Goal: Task Accomplishment & Management: Manage account settings

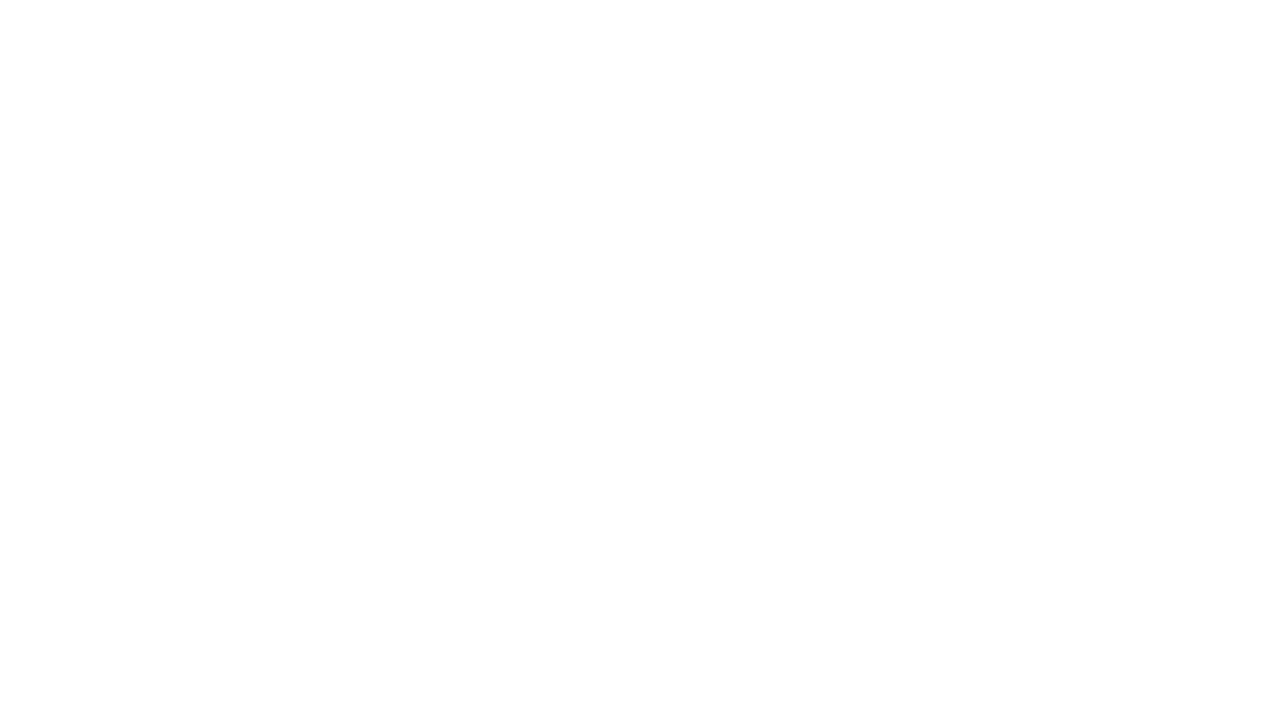
click at [877, 0] on body at bounding box center [637, 0] width 1275 height 0
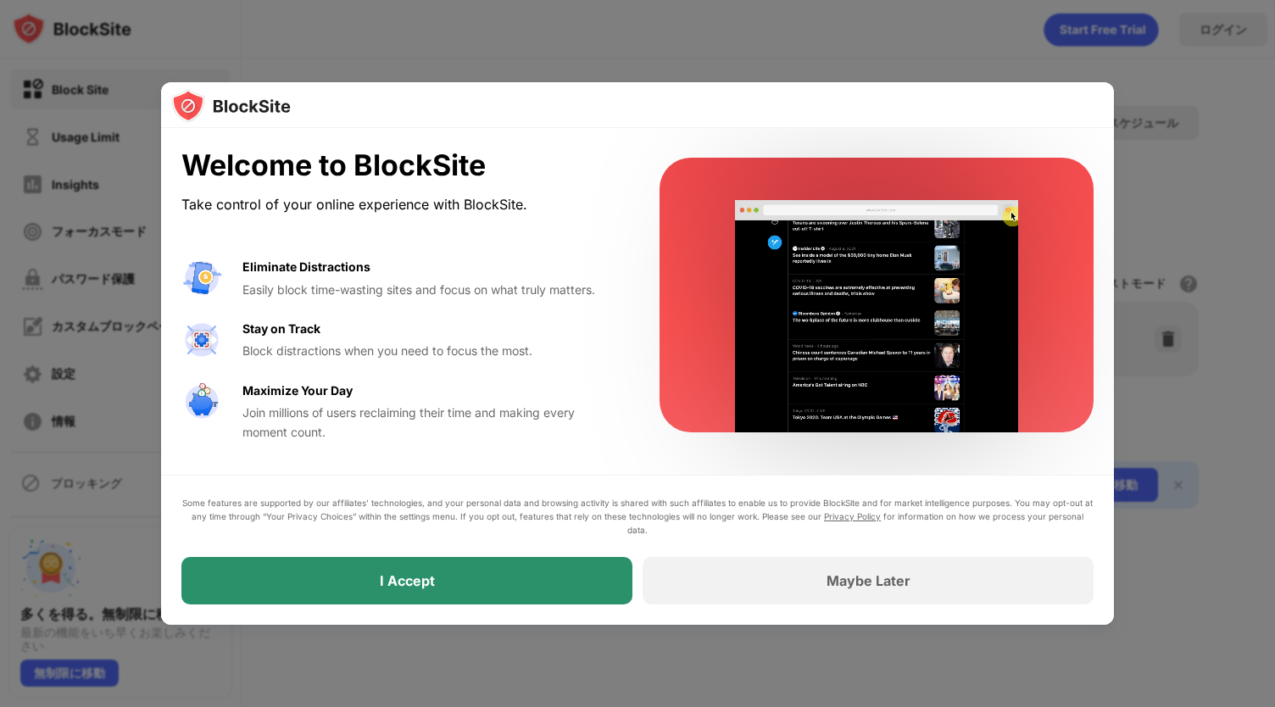
click at [526, 582] on div "I Accept" at bounding box center [406, 580] width 451 height 47
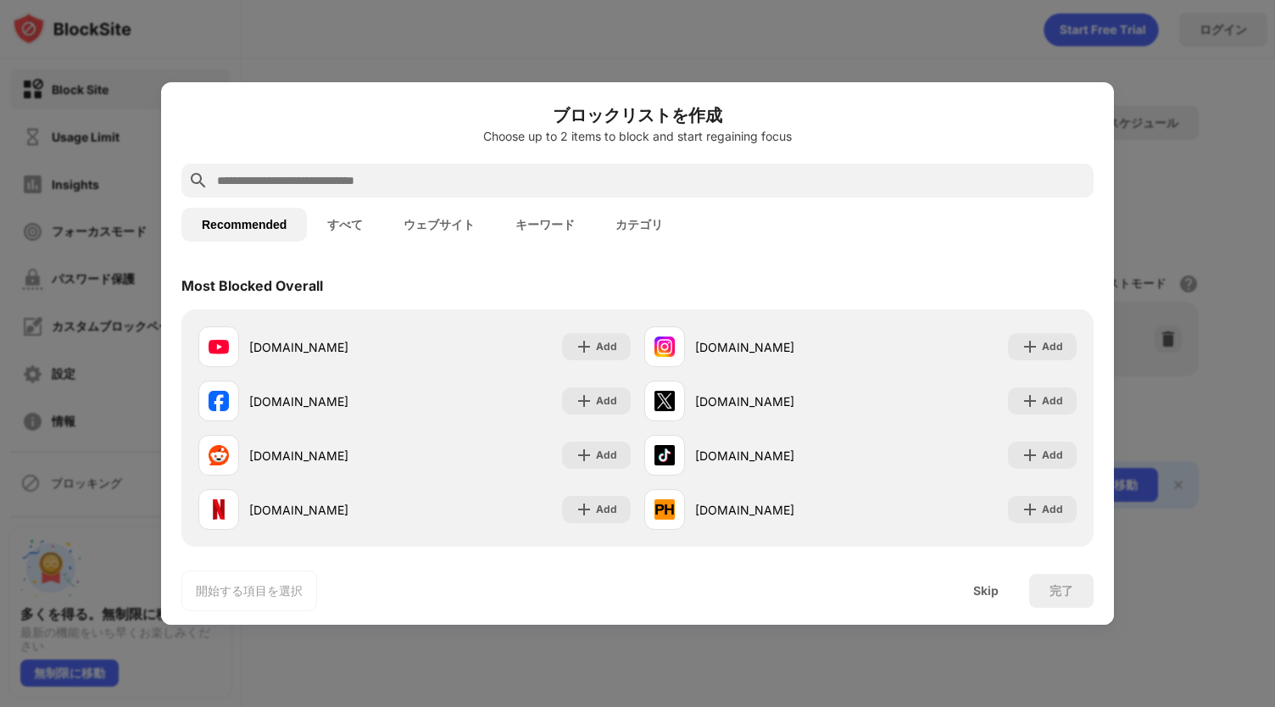
click at [443, 231] on button "ウェブサイト" at bounding box center [439, 225] width 112 height 34
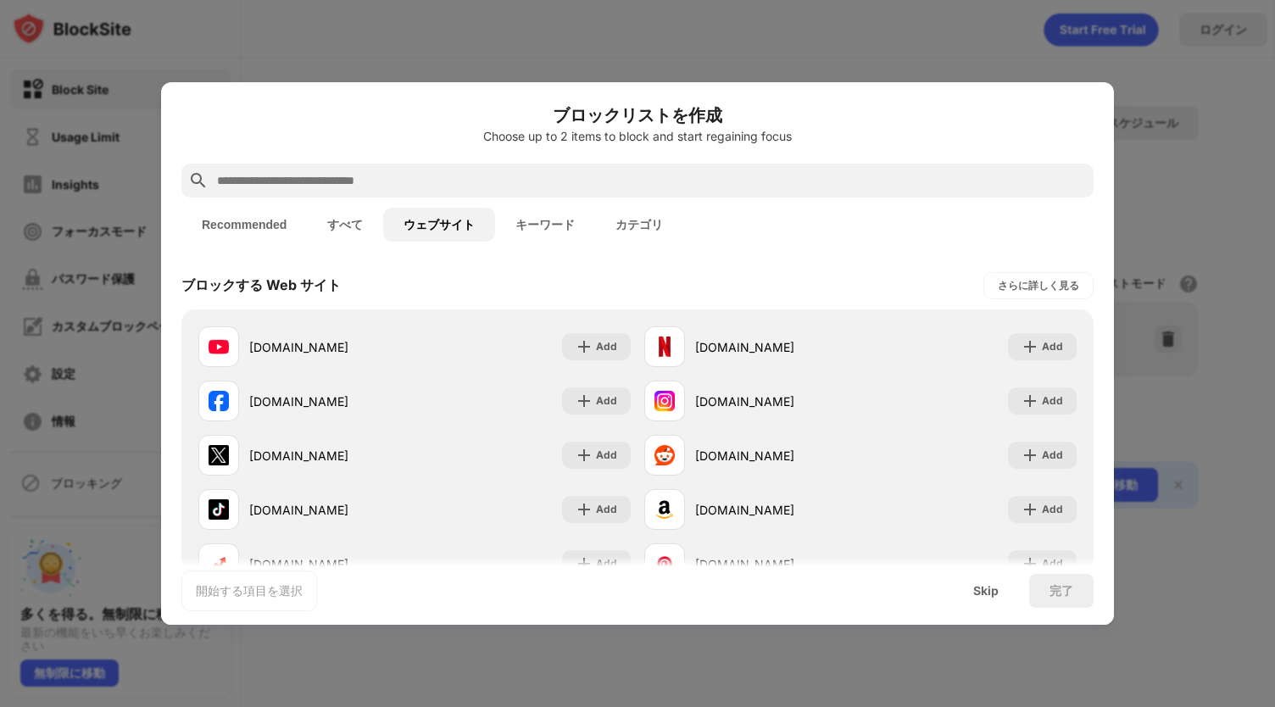
click at [529, 221] on button "キーワード" at bounding box center [545, 225] width 100 height 34
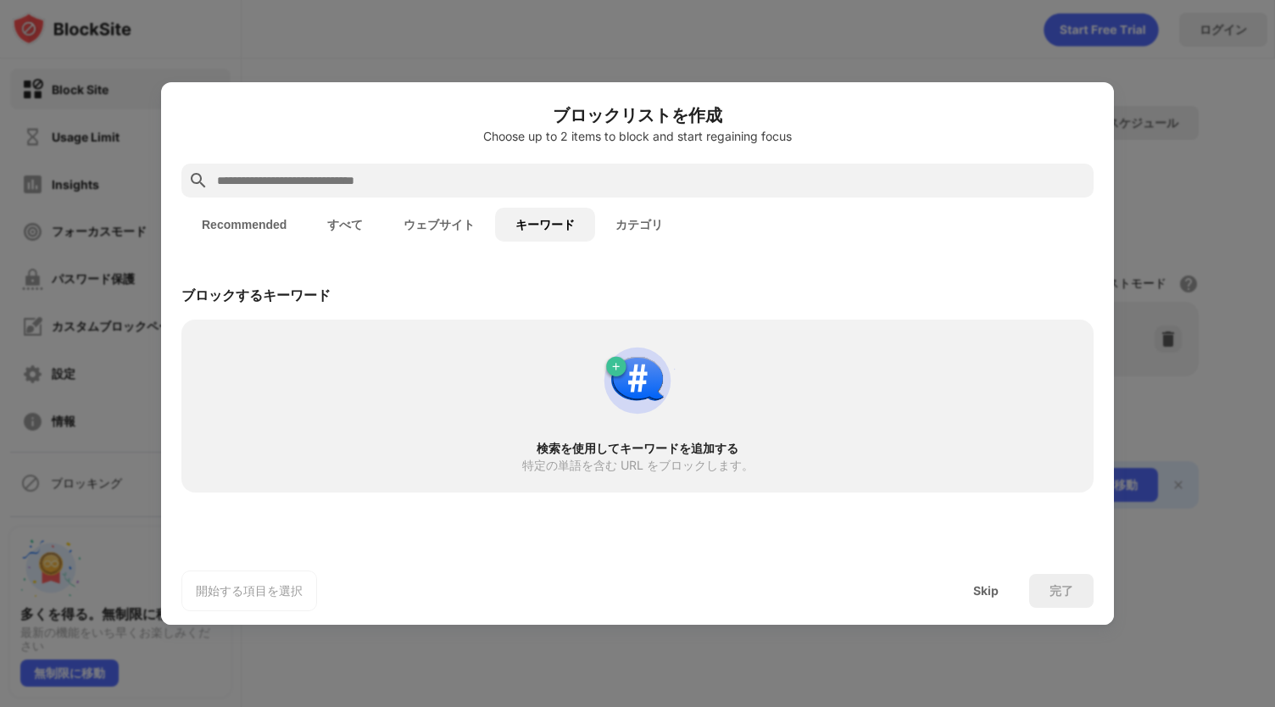
click at [580, 187] on input "text" at bounding box center [650, 180] width 871 height 20
click at [599, 446] on div "検索を使用してキーワードを追加する" at bounding box center [637, 449] width 851 height 14
click at [509, 195] on div at bounding box center [637, 181] width 912 height 34
click at [514, 182] on input "text" at bounding box center [650, 180] width 871 height 20
paste input "**********"
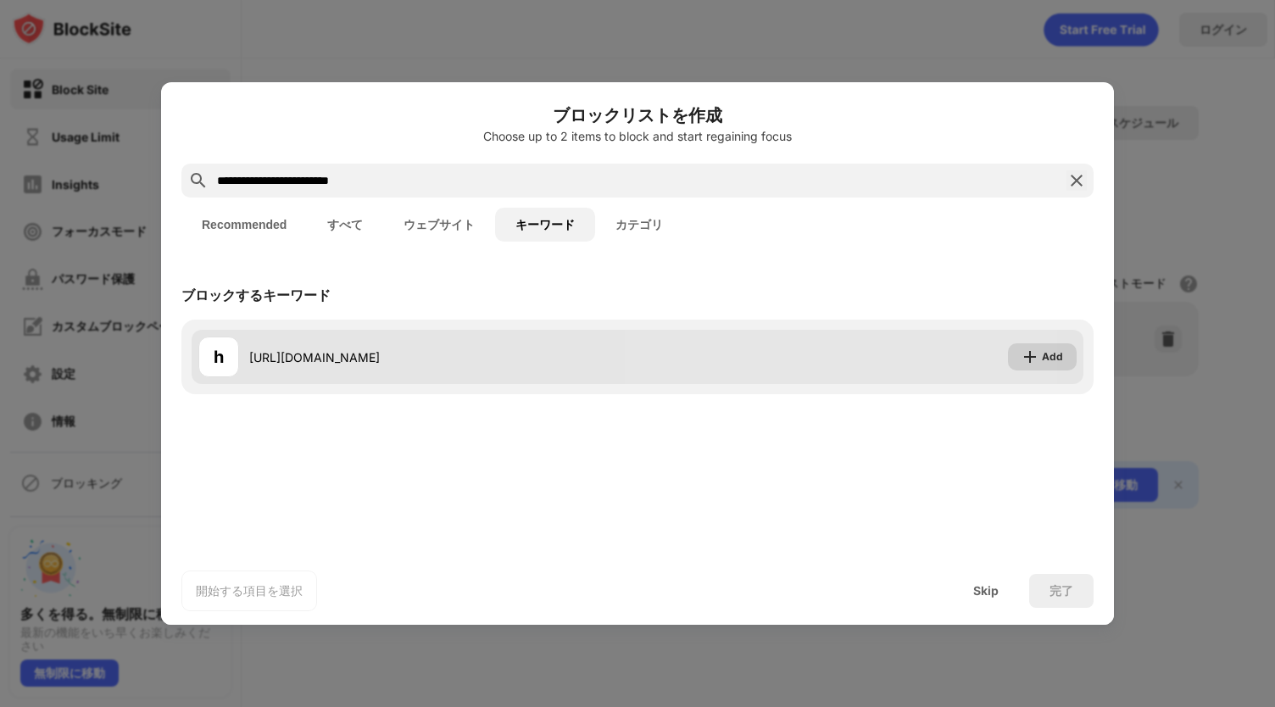
type input "**********"
click at [1044, 355] on div "Add" at bounding box center [1052, 356] width 21 height 17
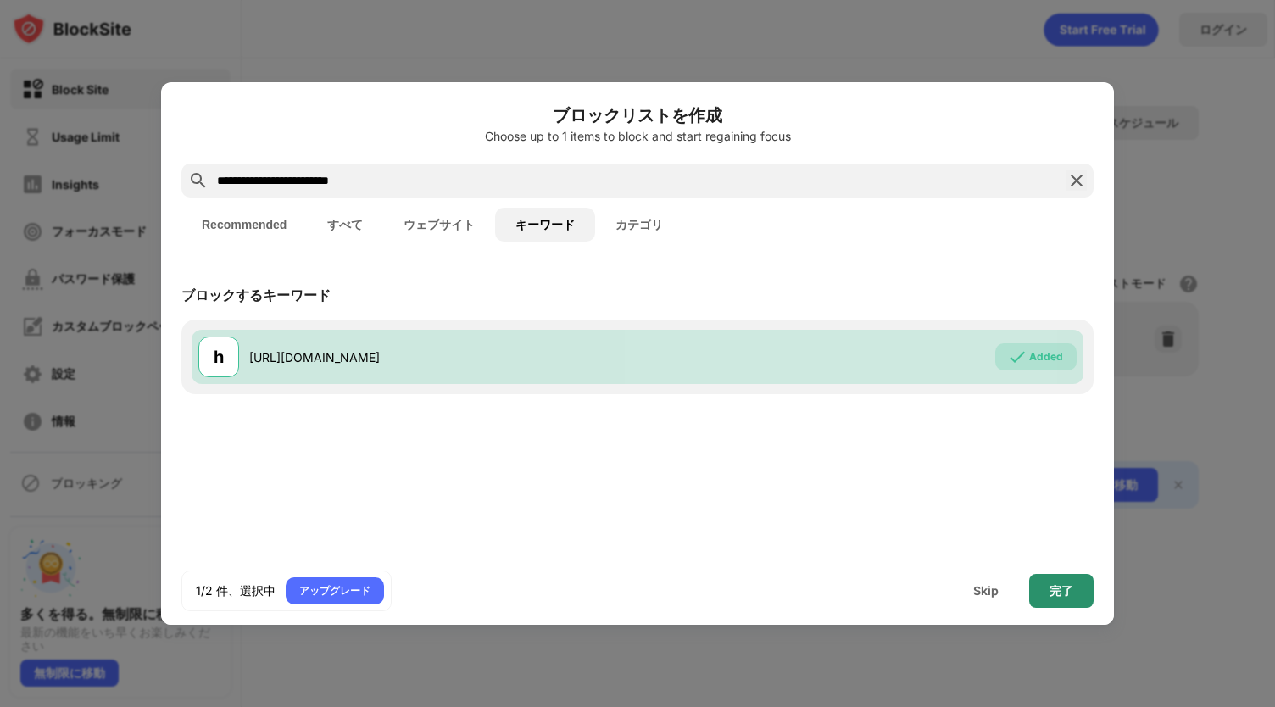
click at [1057, 593] on div "完了" at bounding box center [1062, 591] width 24 height 14
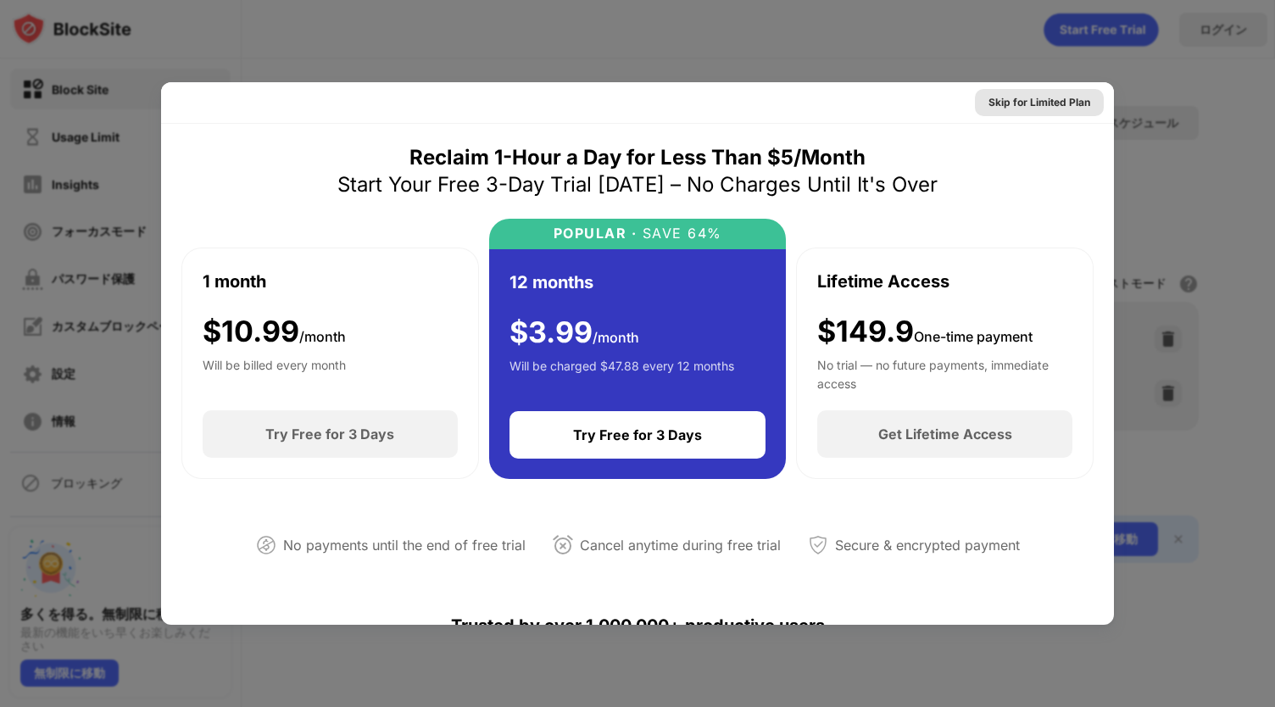
click at [992, 97] on div "Skip for Limited Plan" at bounding box center [1039, 102] width 102 height 17
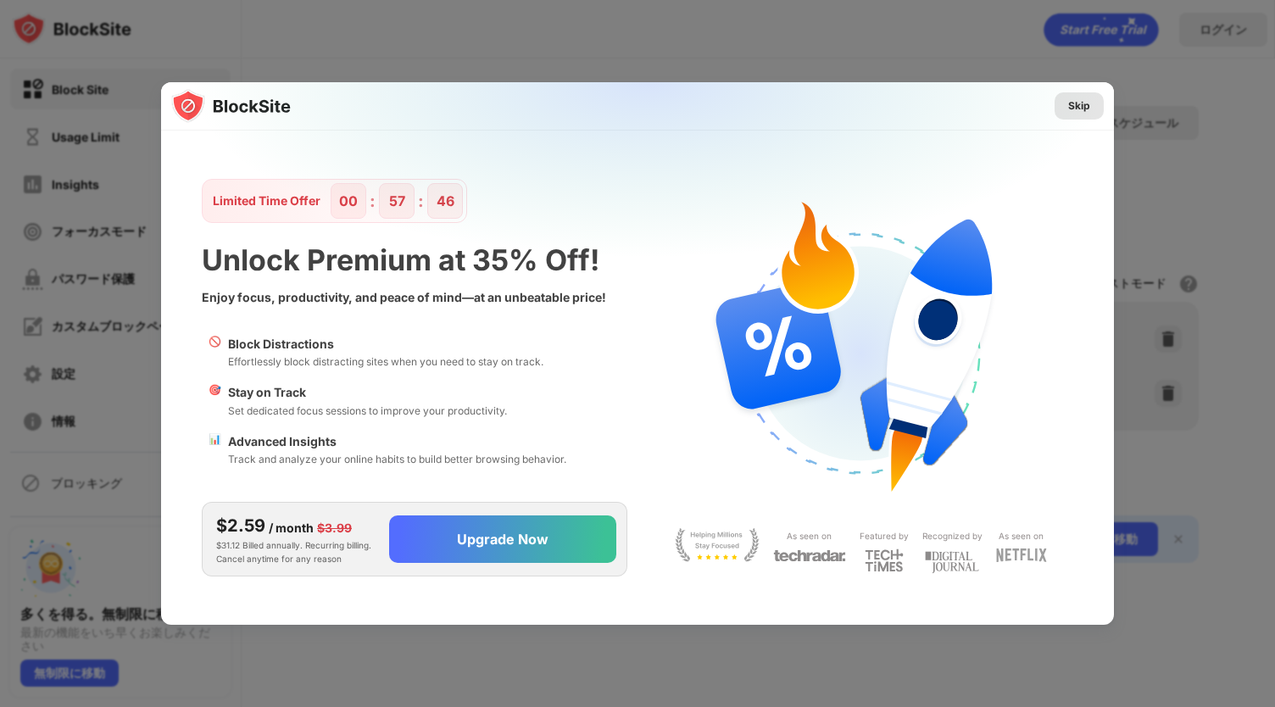
click at [1078, 104] on div "Skip" at bounding box center [1079, 105] width 22 height 17
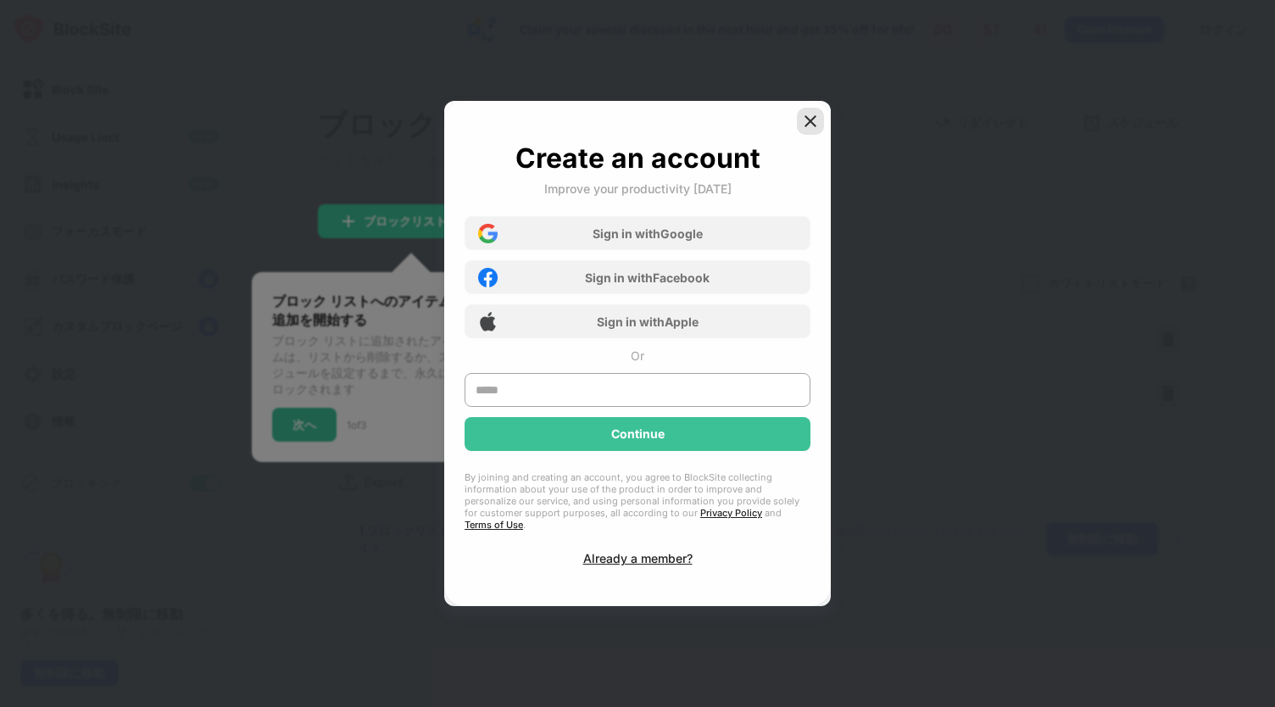
click at [822, 126] on div at bounding box center [810, 121] width 27 height 27
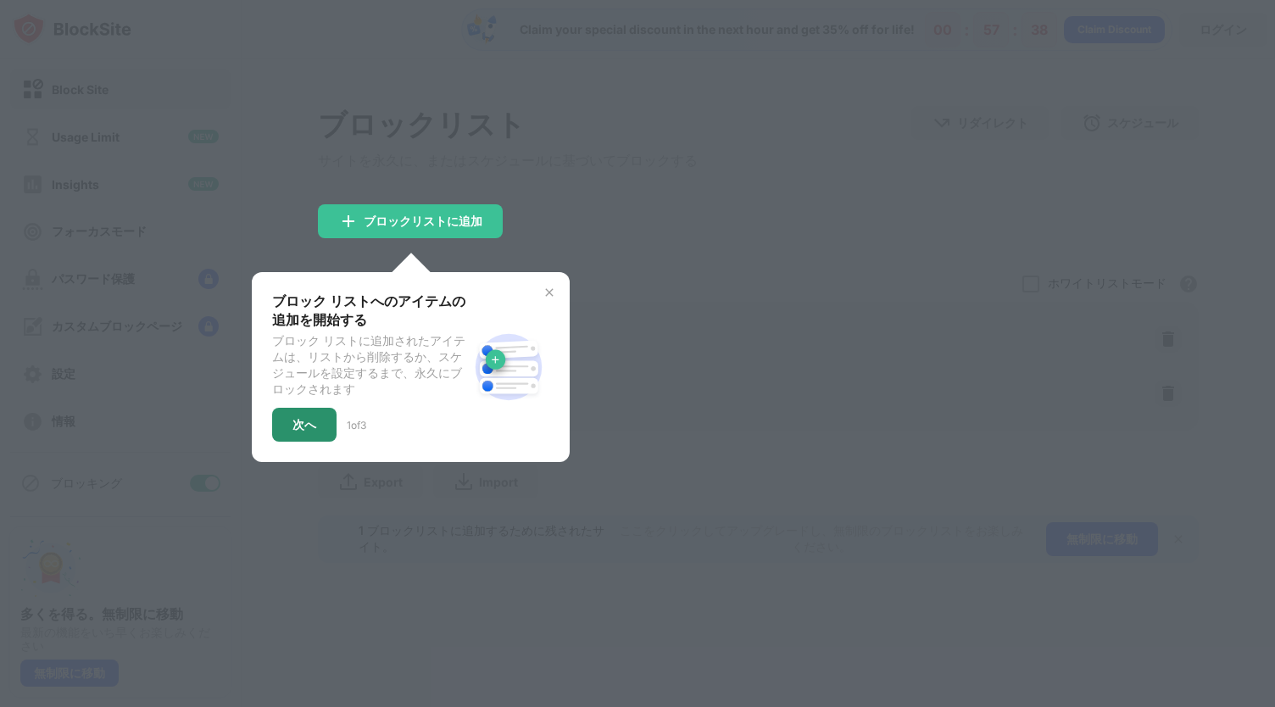
click at [308, 429] on div "次へ" at bounding box center [304, 425] width 24 height 14
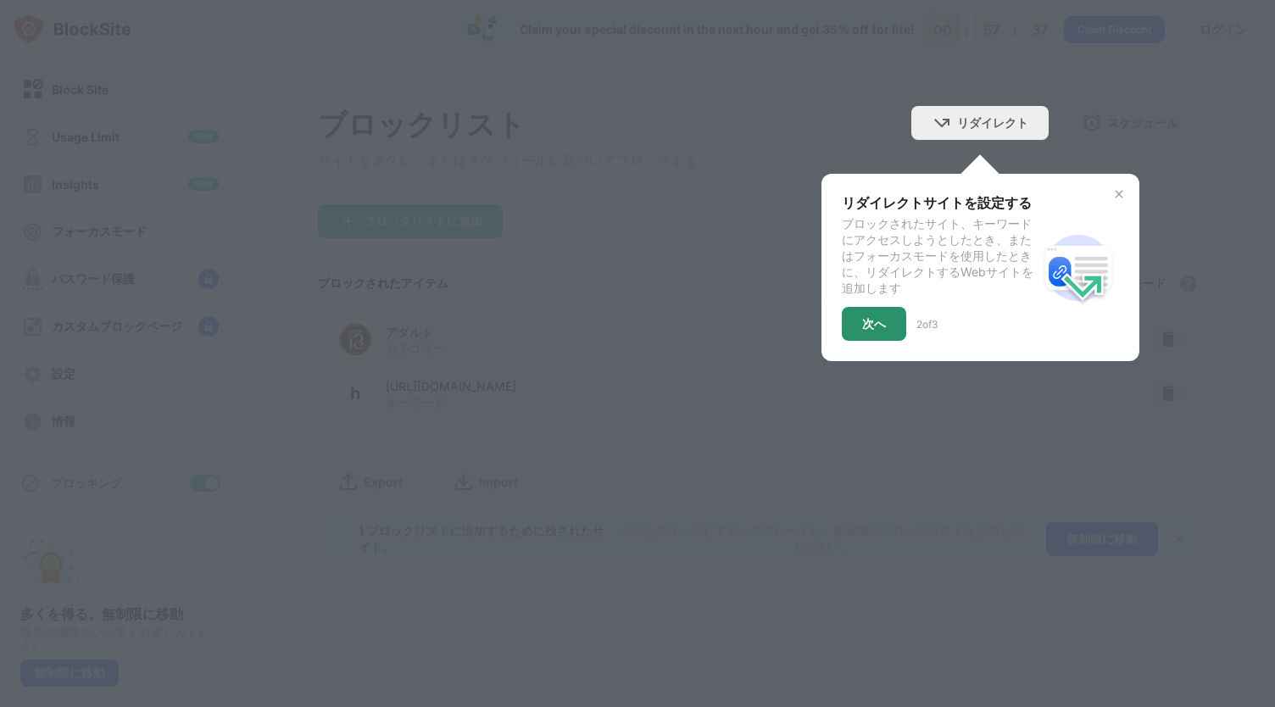
click at [877, 328] on div "次へ" at bounding box center [874, 324] width 24 height 14
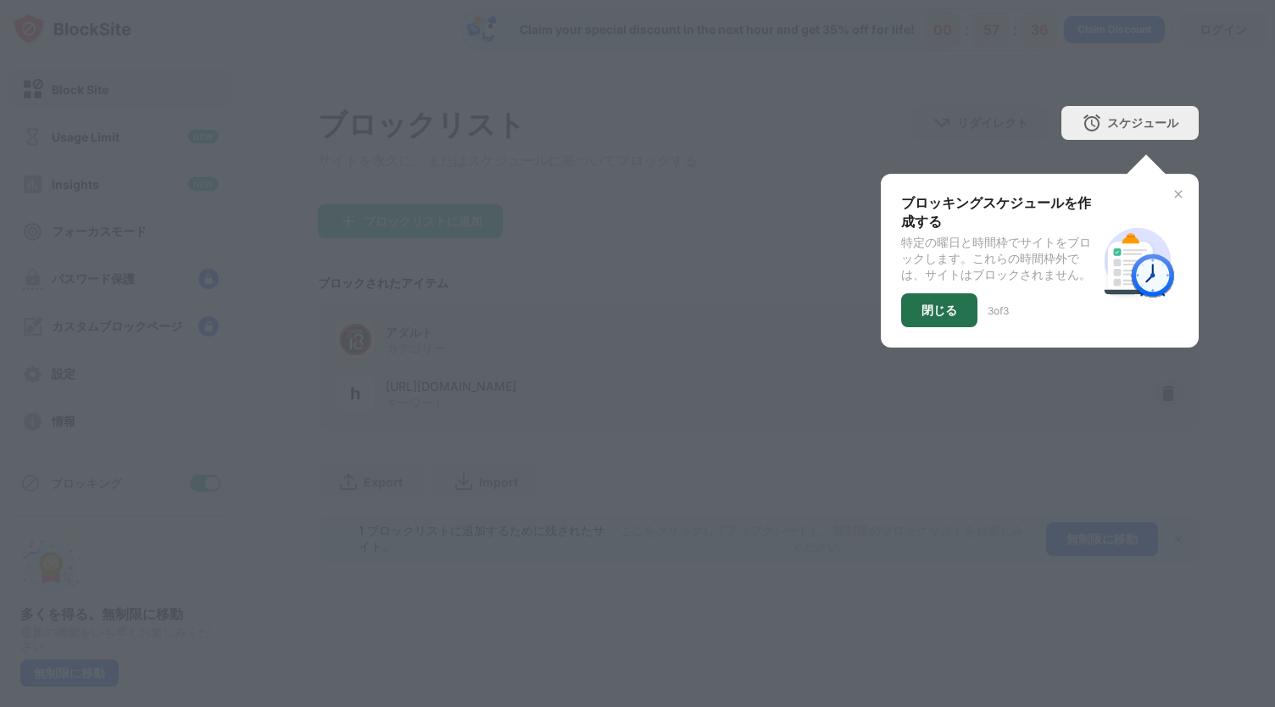
click at [926, 324] on div "閉じる" at bounding box center [939, 310] width 76 height 34
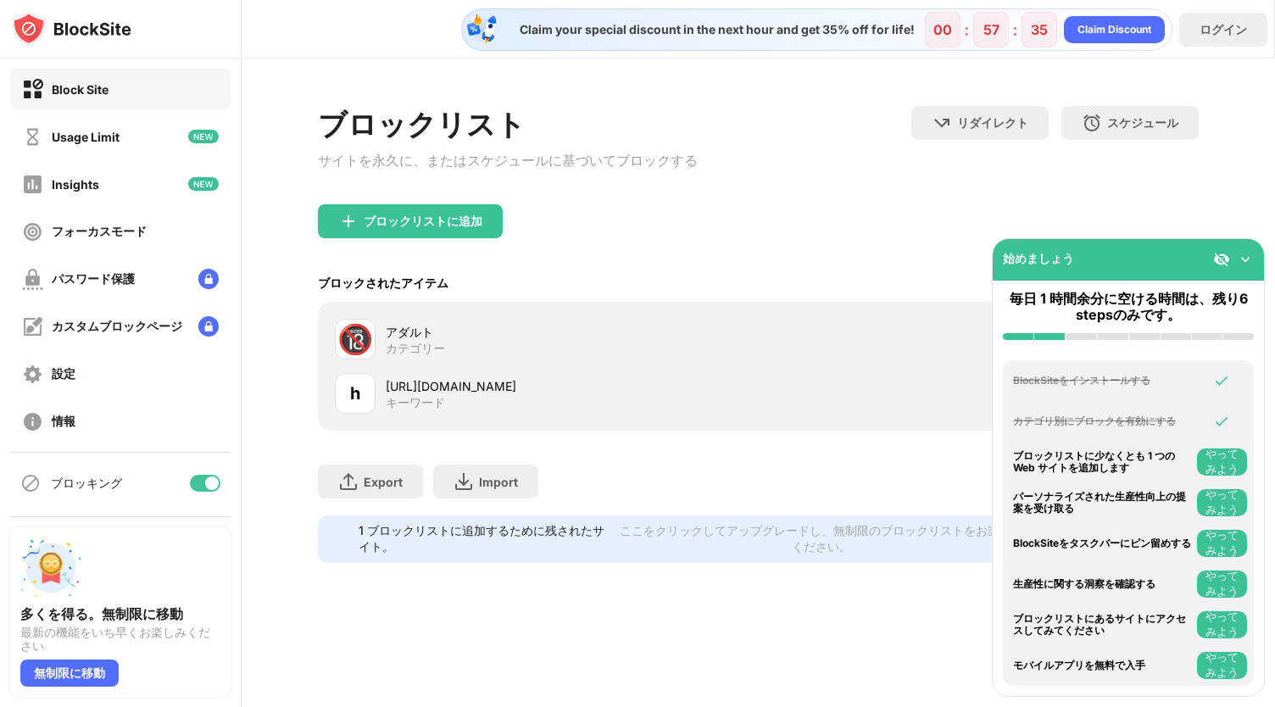
click at [905, 238] on div "ブロックリストに追加" at bounding box center [758, 234] width 881 height 61
click at [1242, 250] on div "始めましょう" at bounding box center [1128, 260] width 271 height 42
click at [1242, 252] on img at bounding box center [1245, 259] width 17 height 17
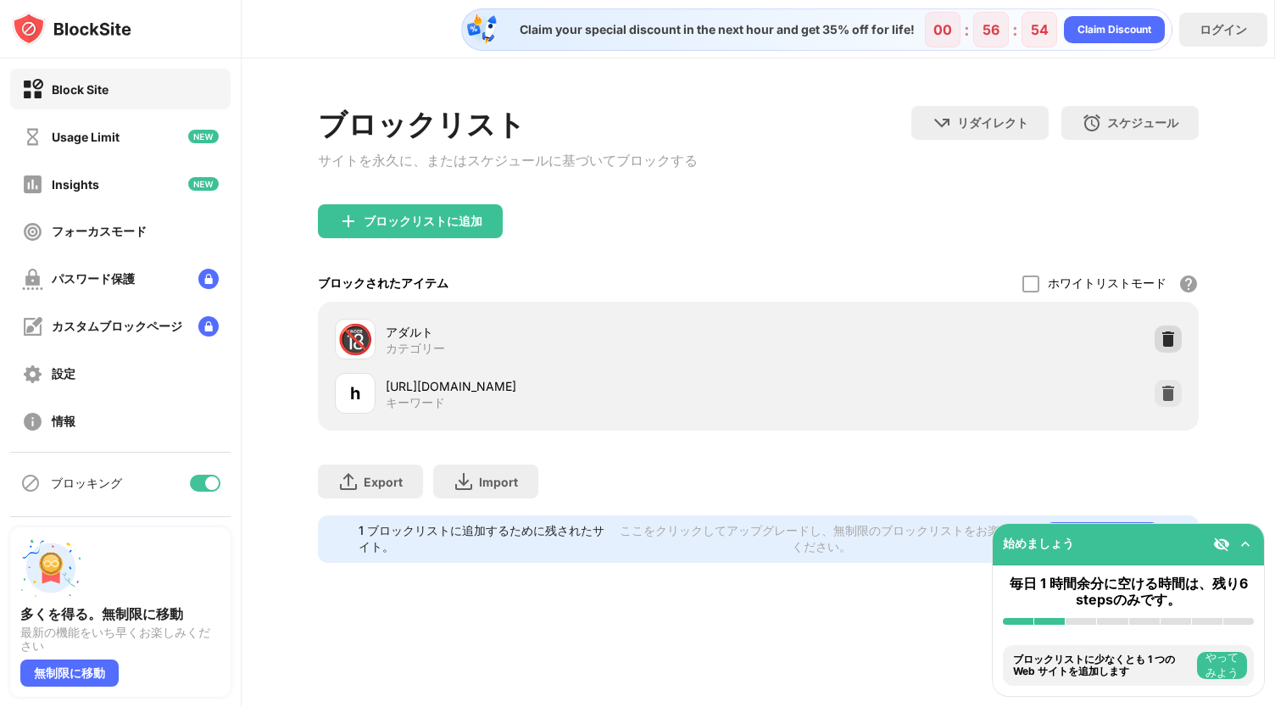
click at [1165, 342] on img at bounding box center [1168, 339] width 17 height 17
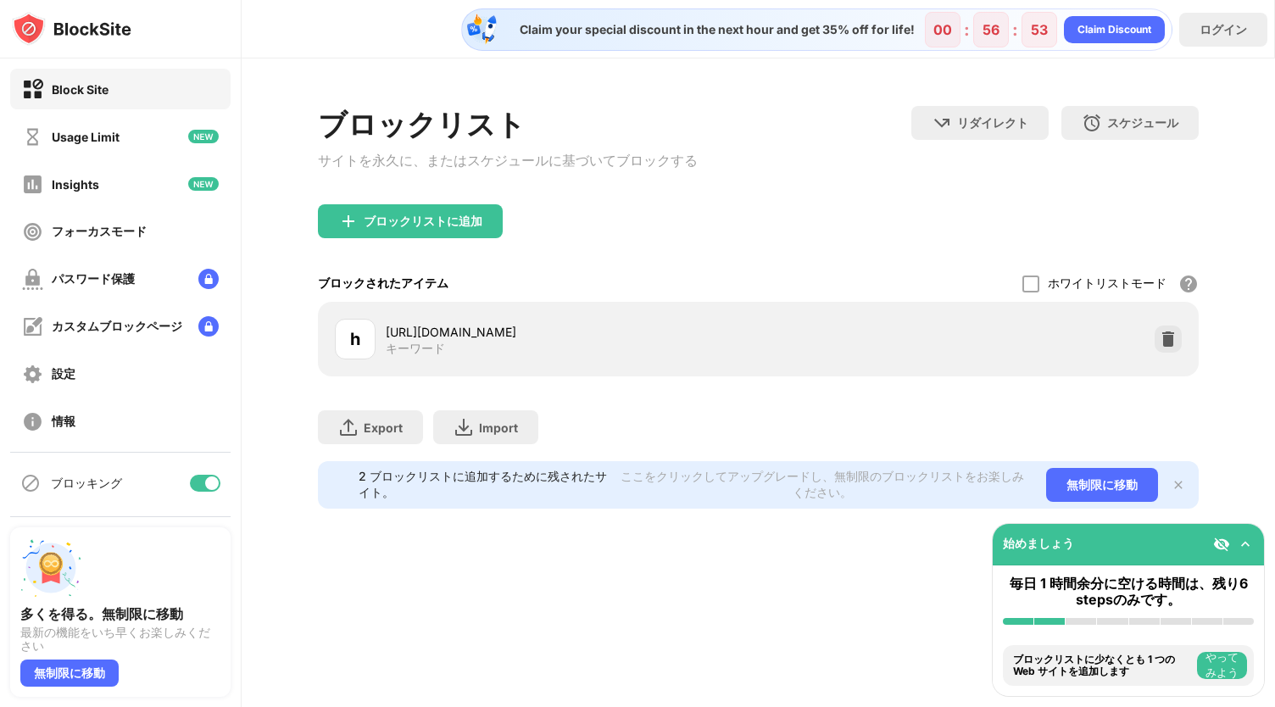
click at [870, 396] on div "Export ファイルのエクスポート (Web サイト アイテムのみ) Import ファイルのインポート (Web サイト アイテムのみ)" at bounding box center [758, 418] width 881 height 85
click at [472, 221] on div "ブロックリストに追加" at bounding box center [423, 221] width 119 height 14
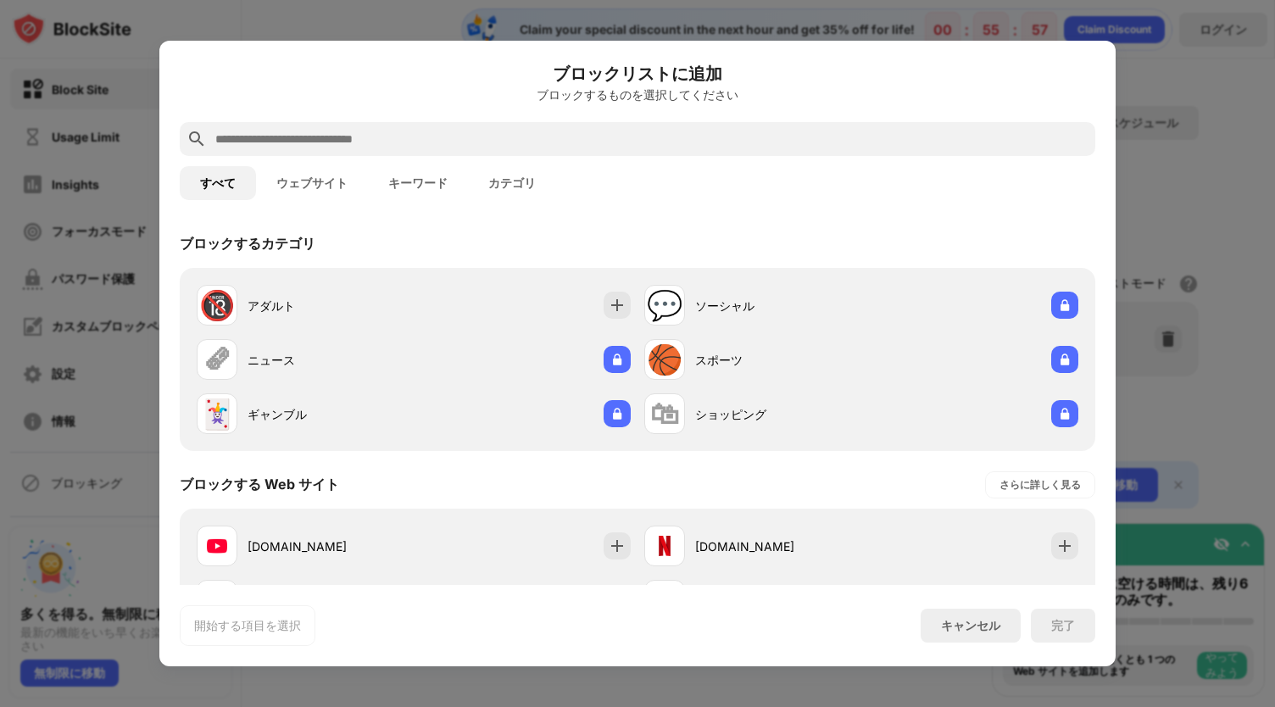
click at [530, 150] on div at bounding box center [638, 139] width 916 height 34
click at [532, 146] on input "text" at bounding box center [651, 139] width 875 height 20
paste input "**********"
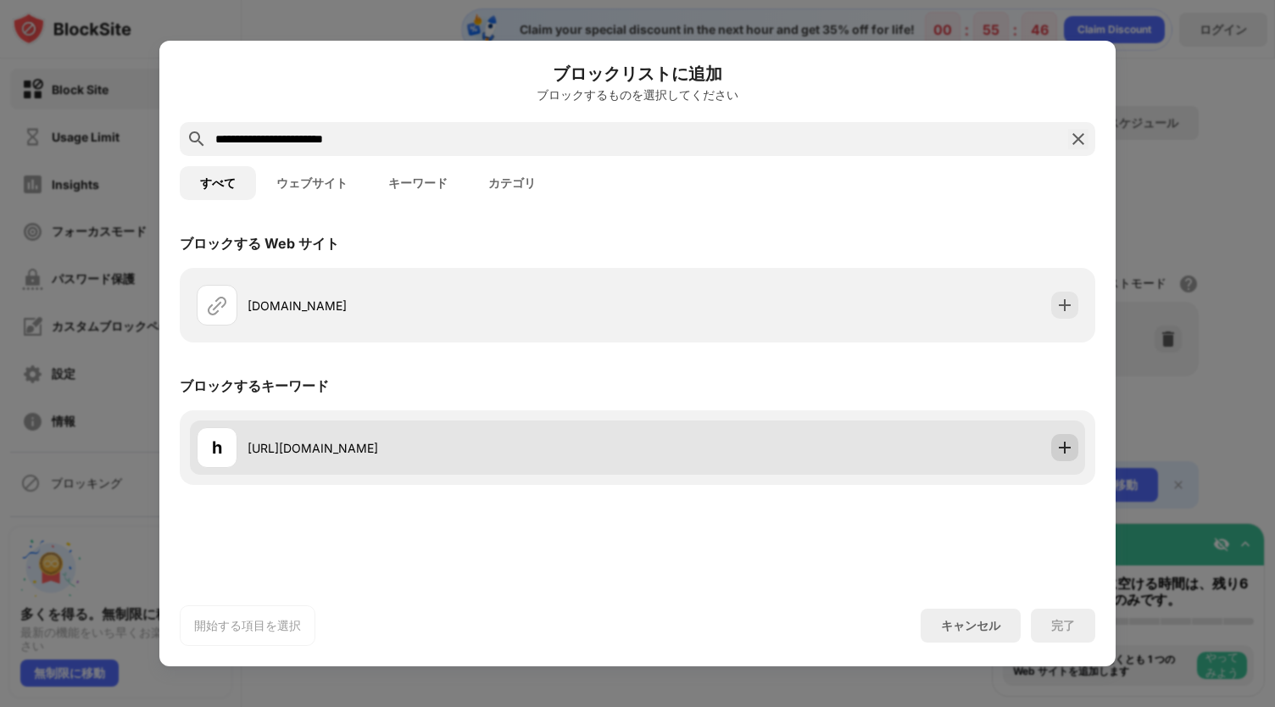
type input "**********"
click at [1061, 445] on img at bounding box center [1064, 447] width 17 height 17
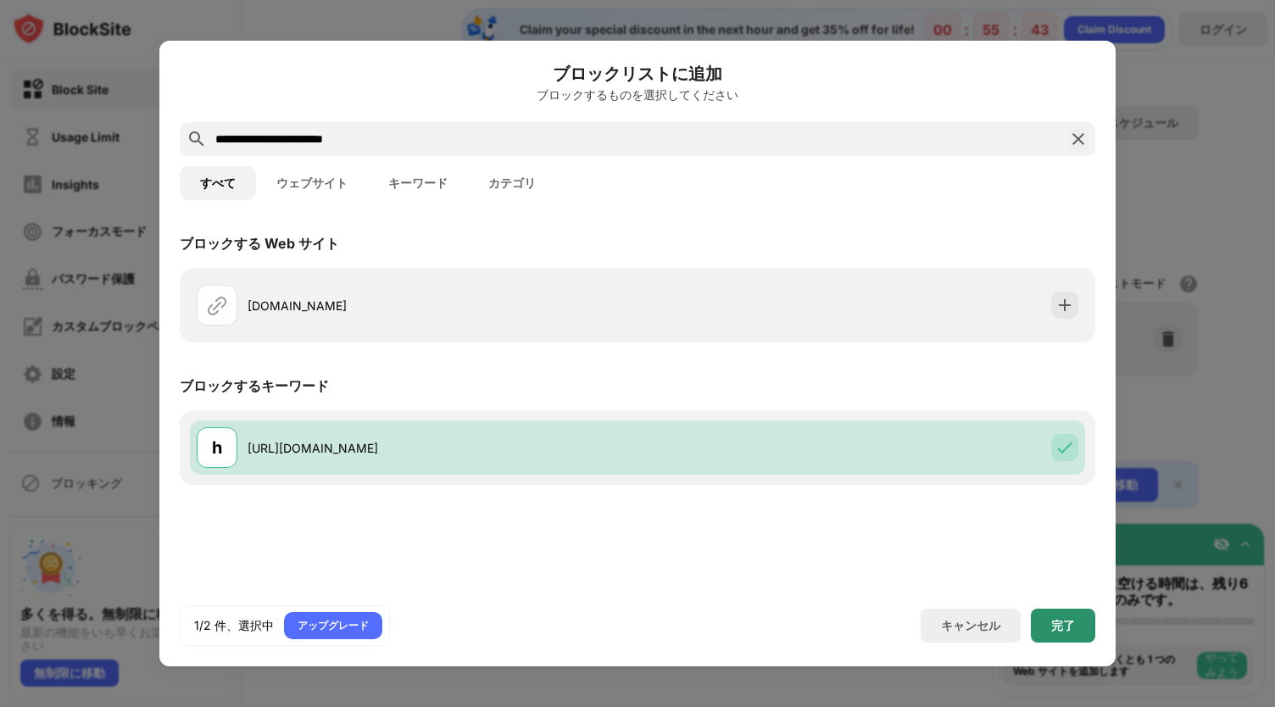
click at [1052, 626] on div "完了" at bounding box center [1063, 626] width 24 height 14
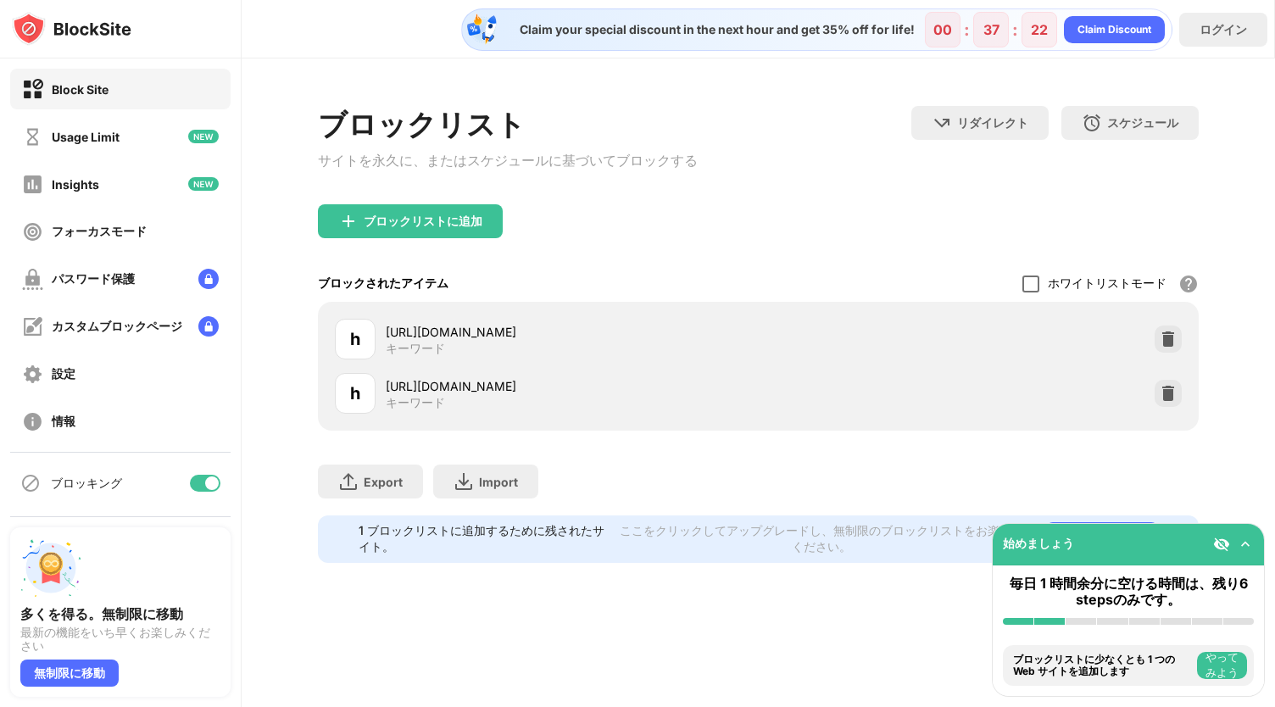
click at [1024, 292] on div at bounding box center [1030, 284] width 17 height 17
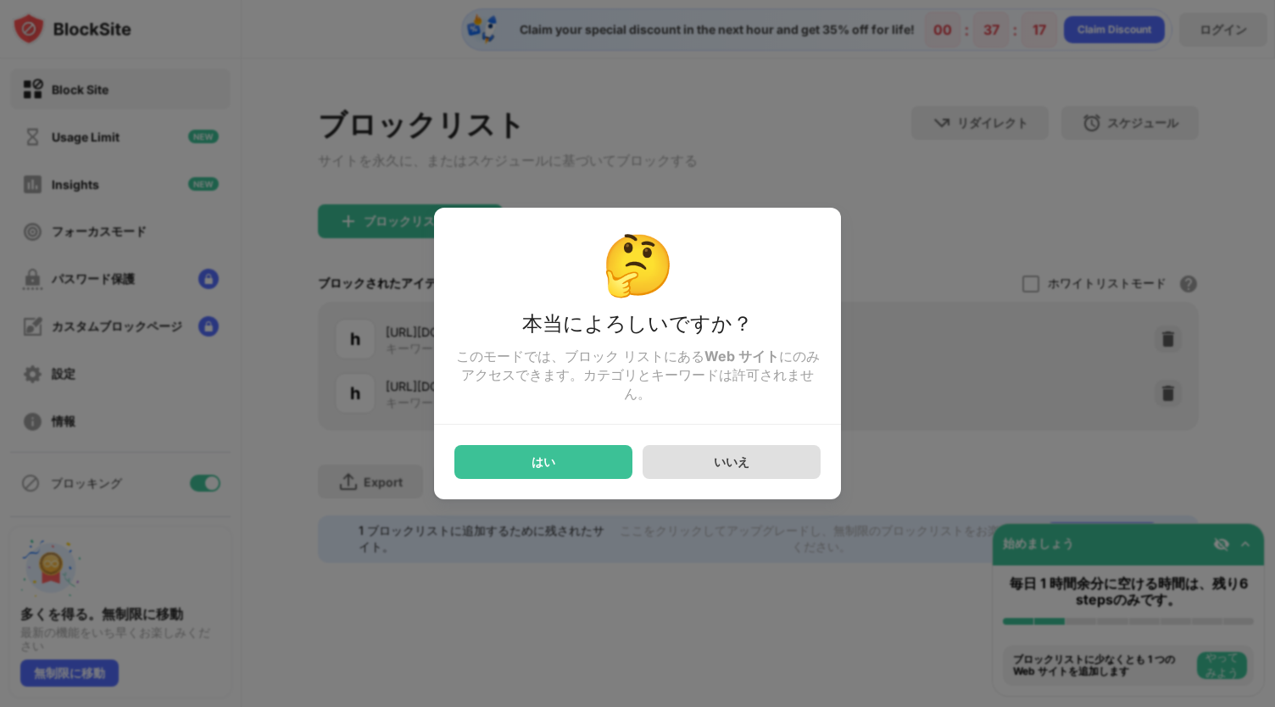
click at [753, 455] on div "いいえ" at bounding box center [732, 462] width 178 height 34
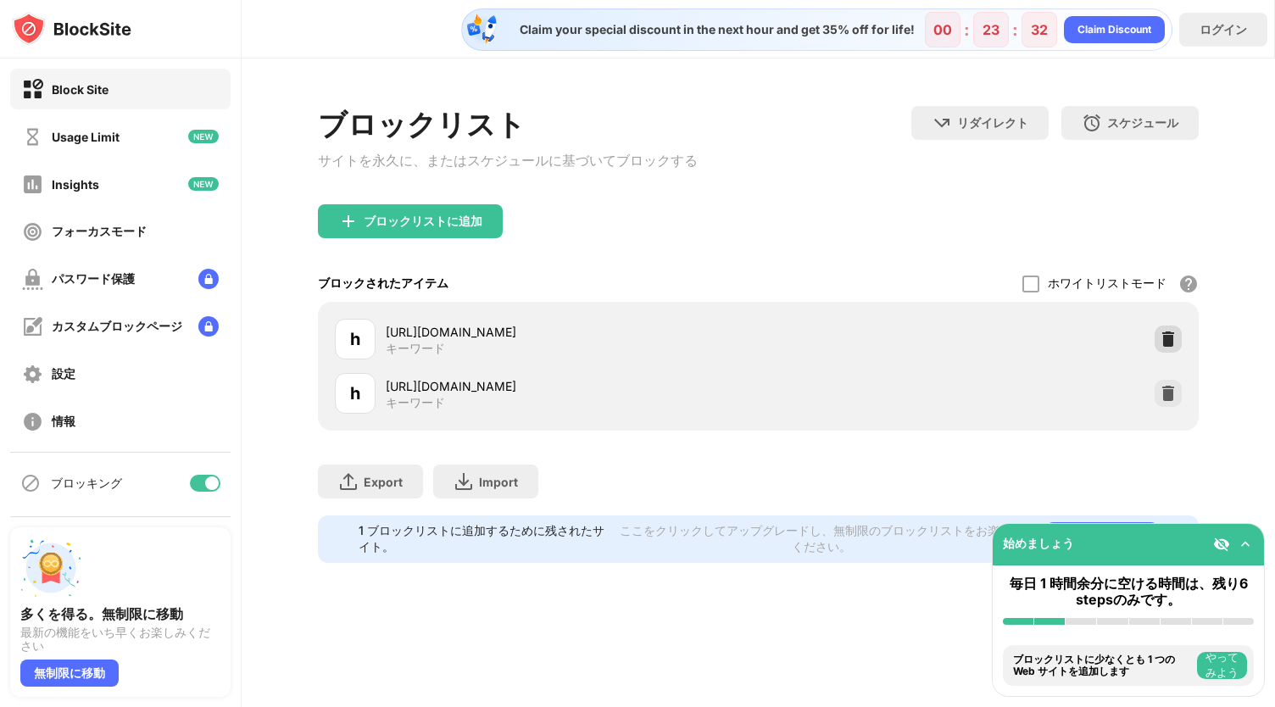
click at [1163, 348] on img at bounding box center [1168, 339] width 17 height 17
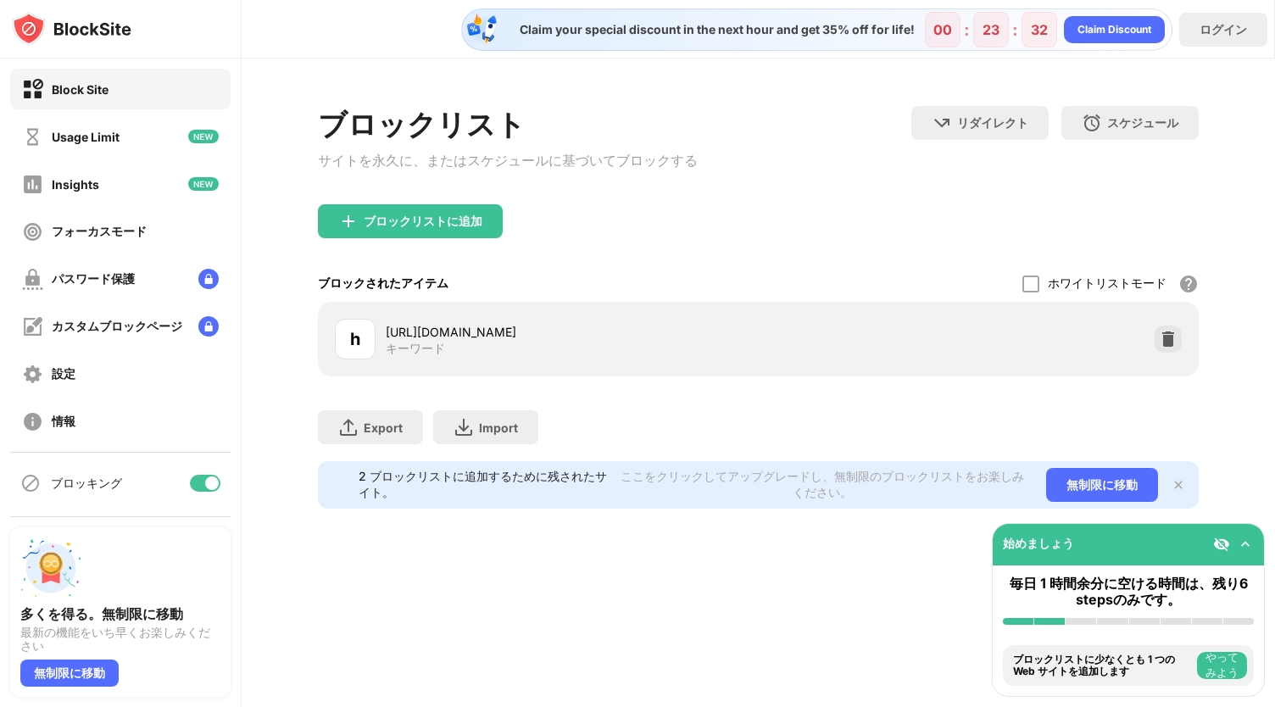
click at [1163, 348] on img at bounding box center [1168, 339] width 17 height 17
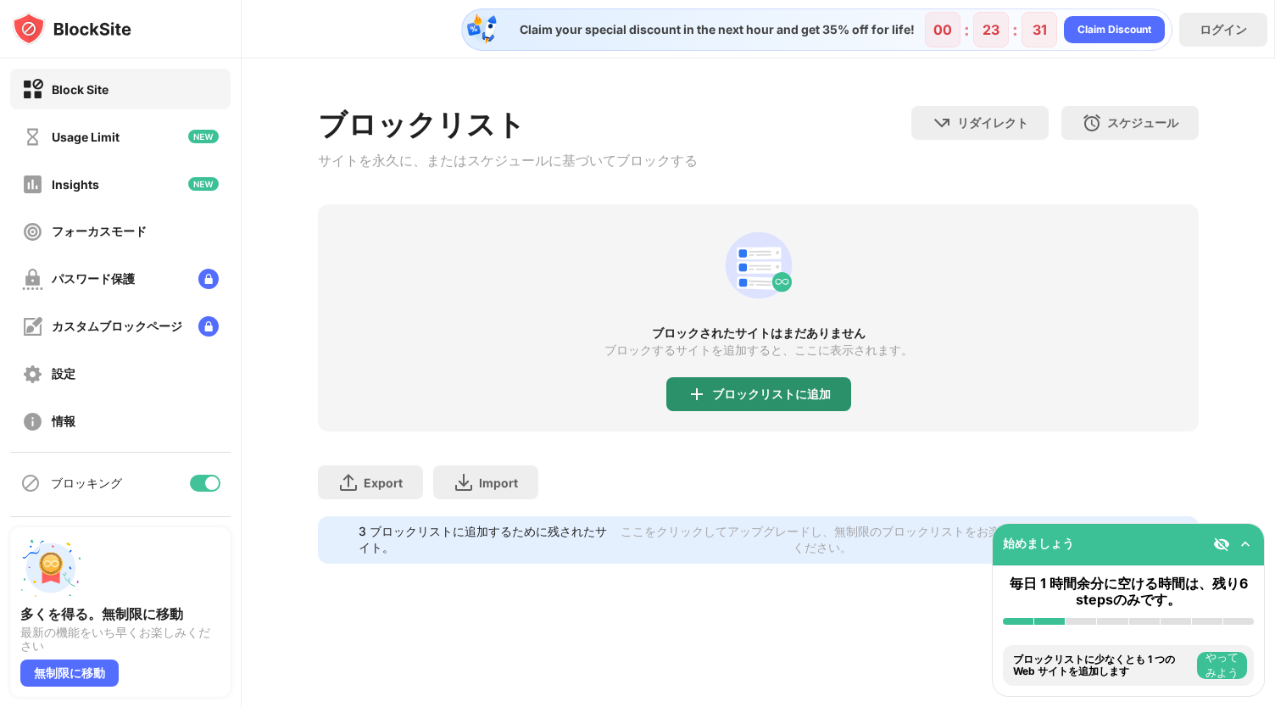
click at [794, 392] on div "ブロックリストに追加" at bounding box center [771, 394] width 119 height 14
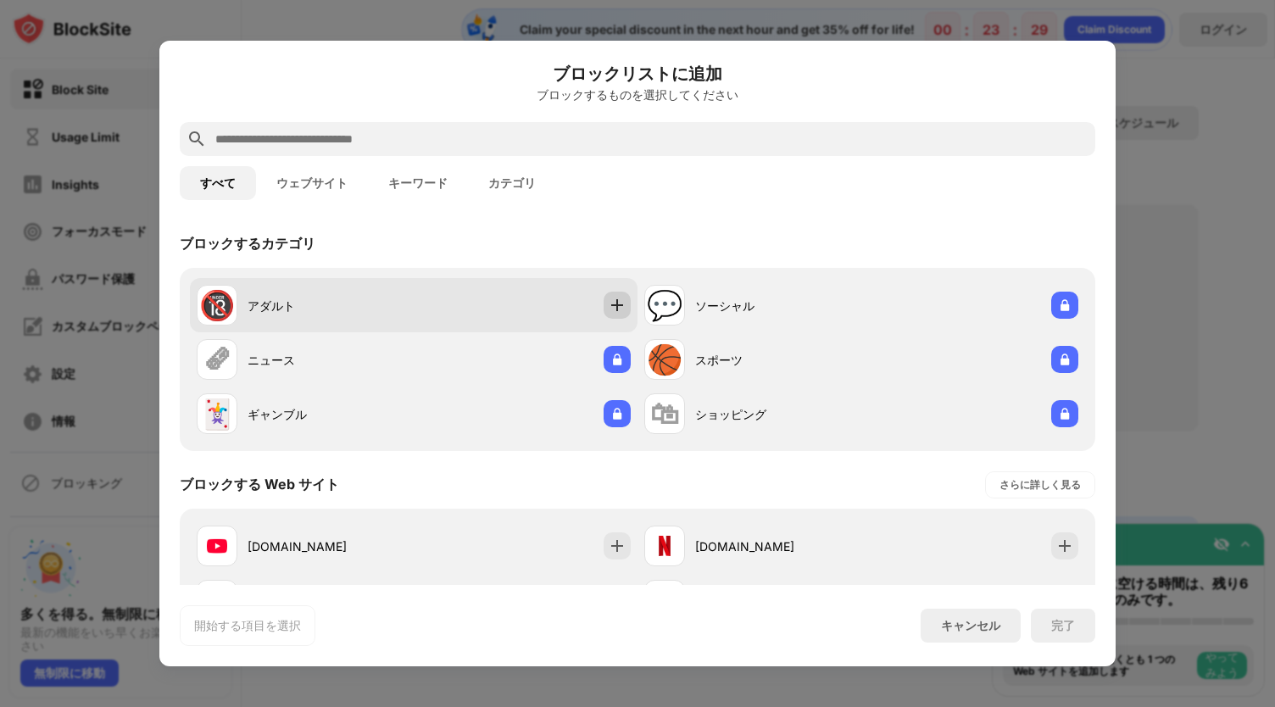
click at [609, 301] on img at bounding box center [617, 305] width 17 height 17
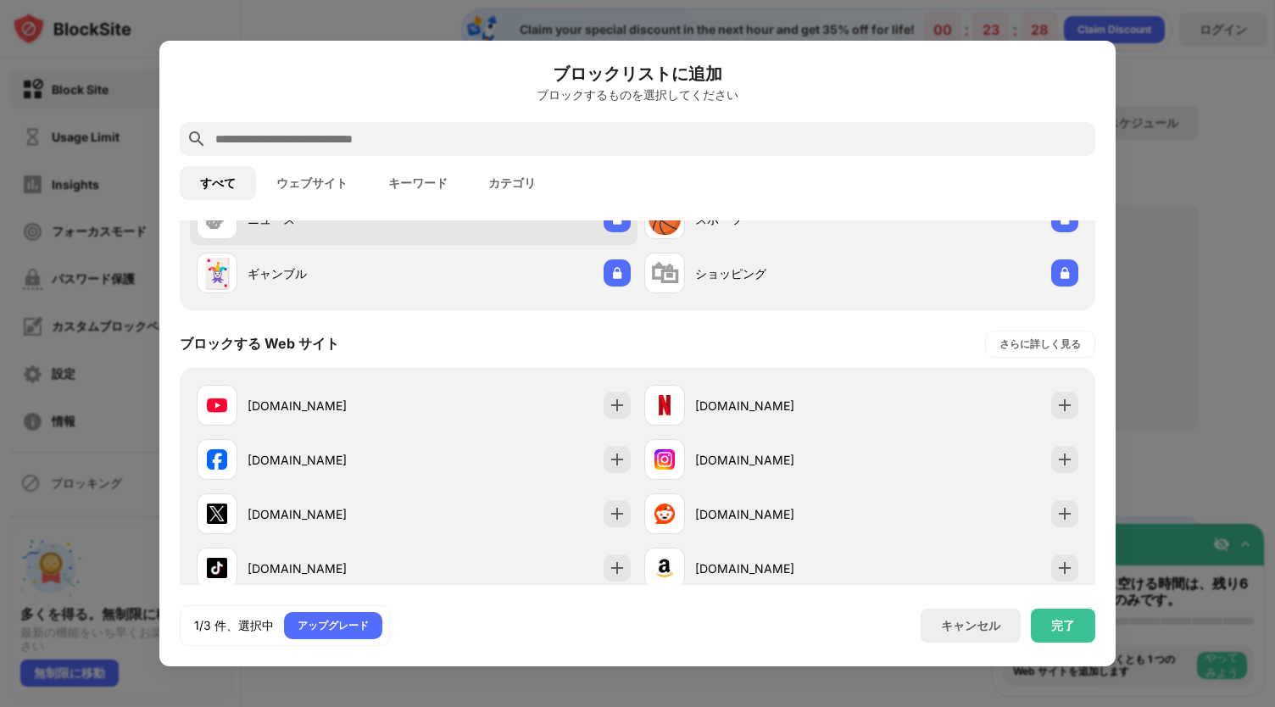
scroll to position [146, 0]
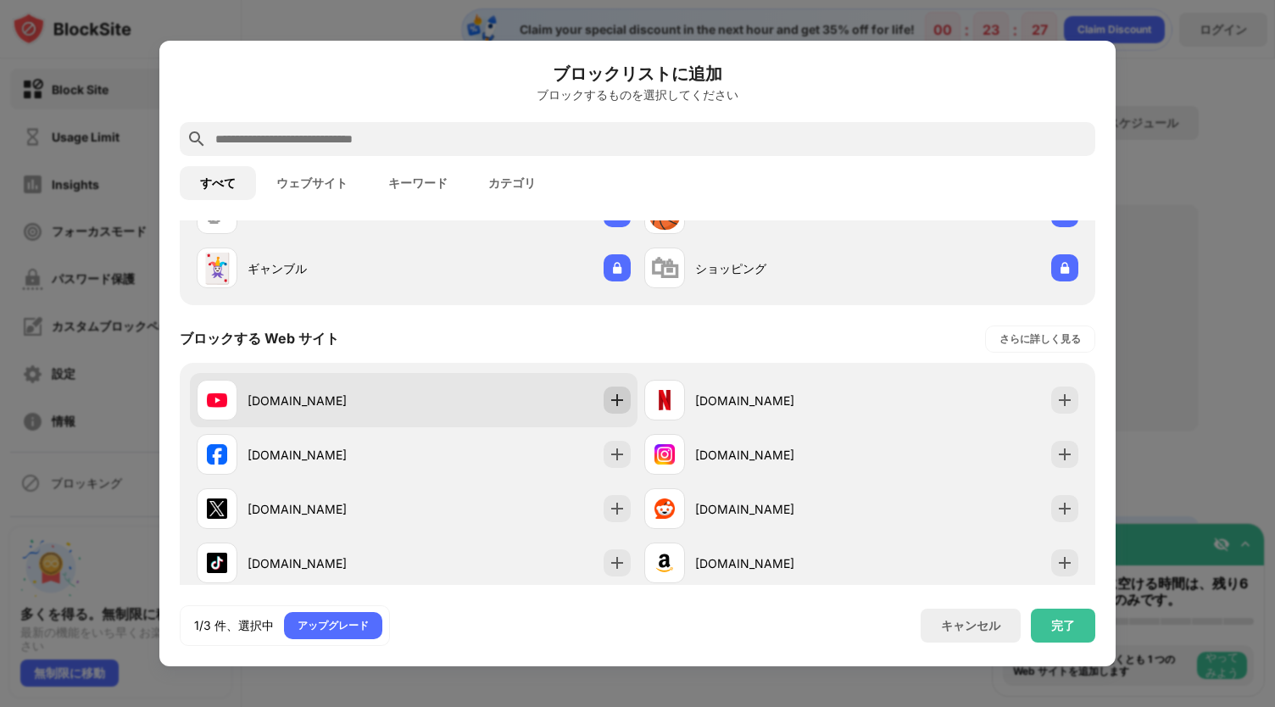
click at [612, 396] on img at bounding box center [617, 400] width 17 height 17
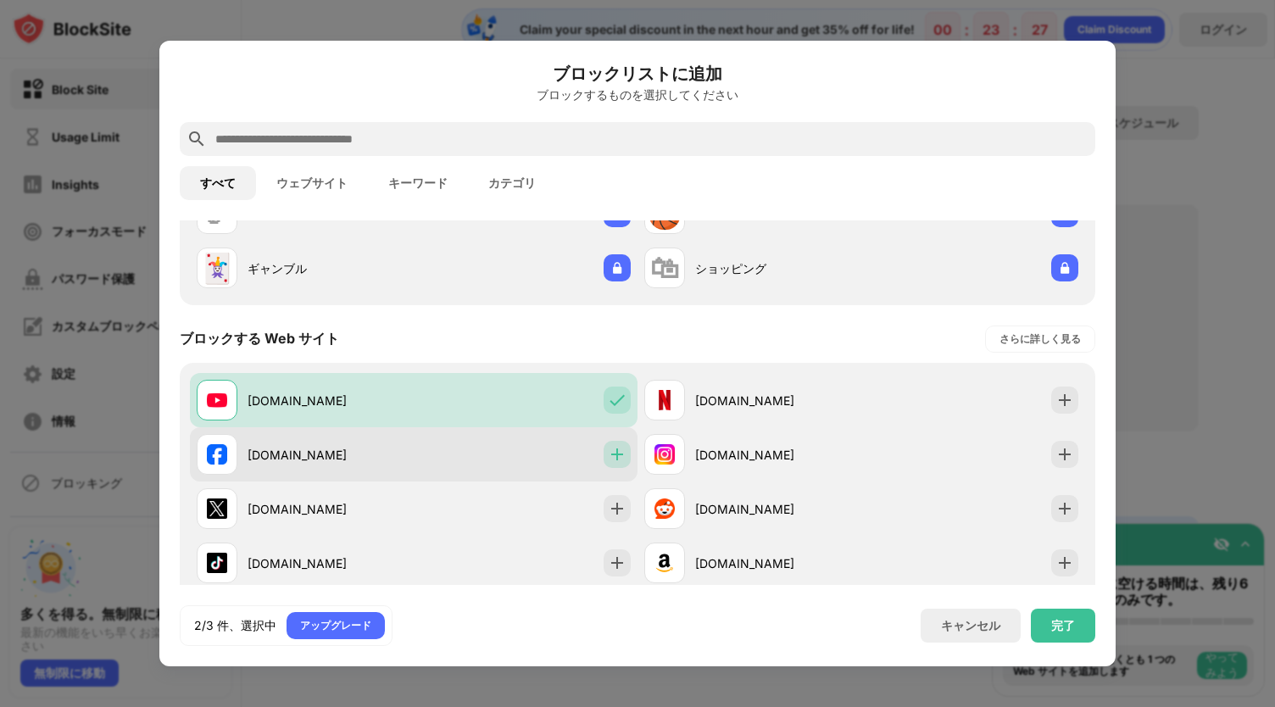
click at [611, 445] on div at bounding box center [617, 454] width 27 height 27
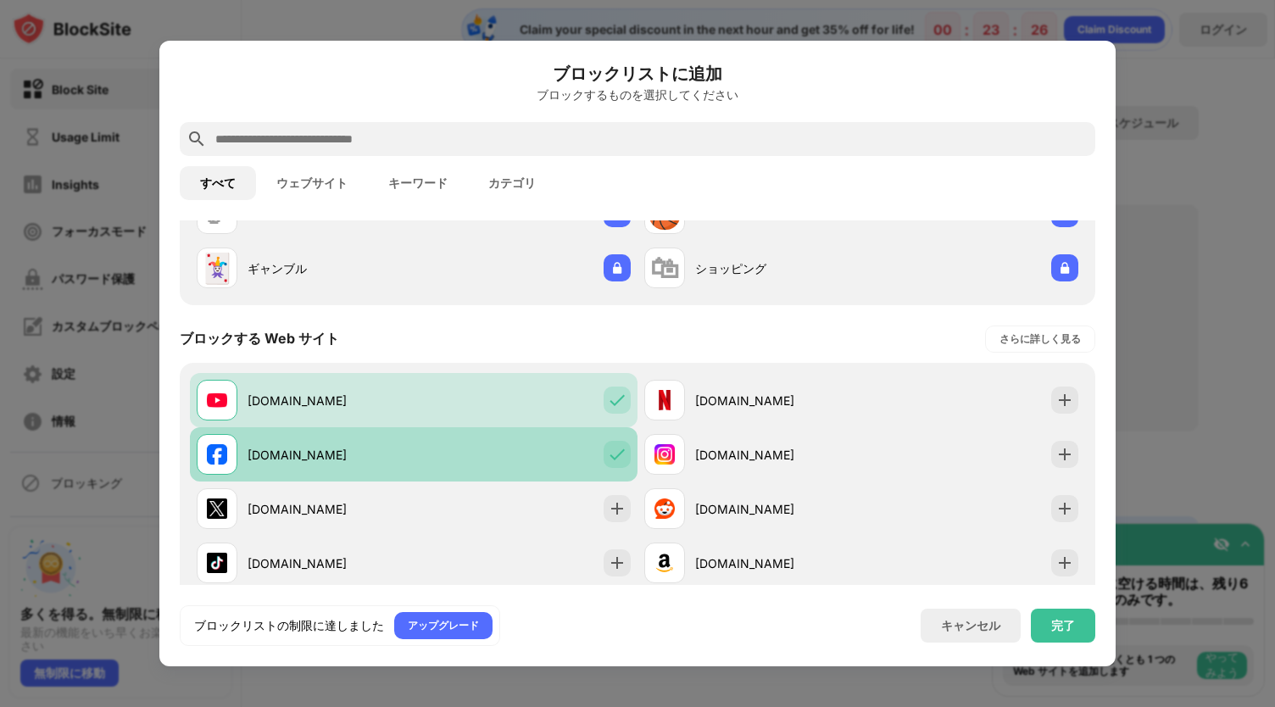
click at [611, 445] on div at bounding box center [617, 454] width 27 height 27
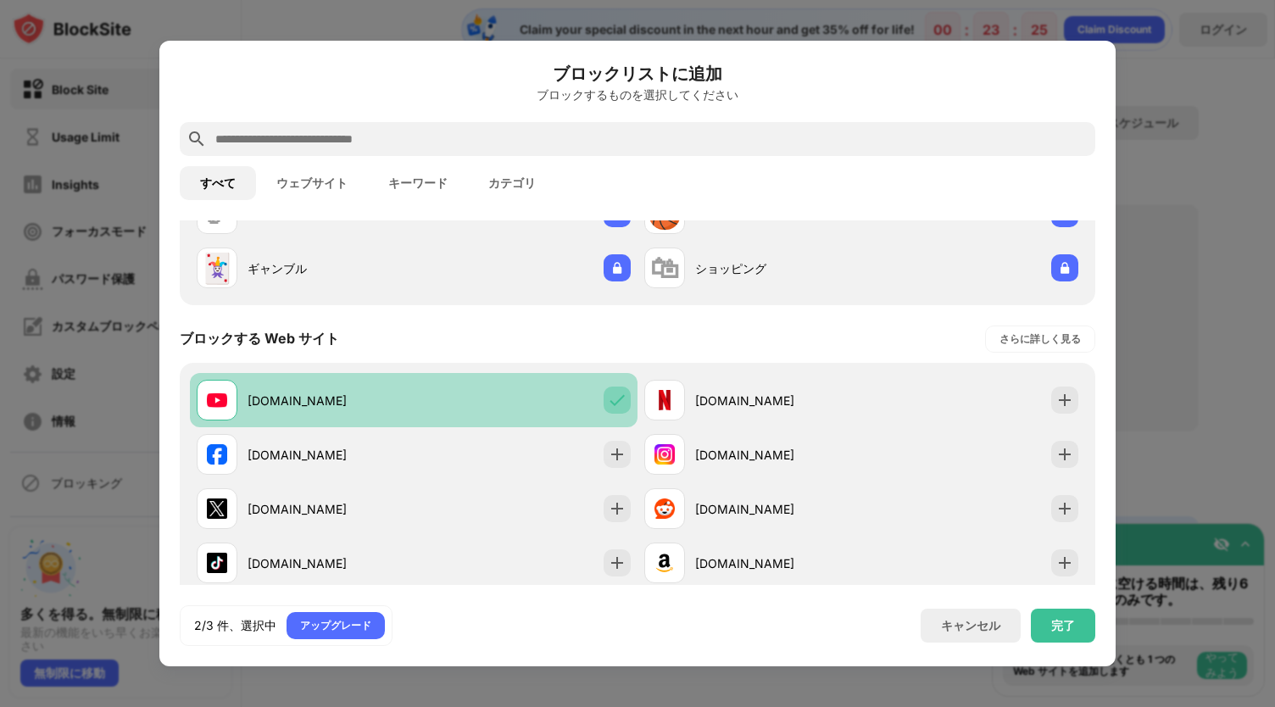
click at [612, 398] on img at bounding box center [617, 400] width 17 height 17
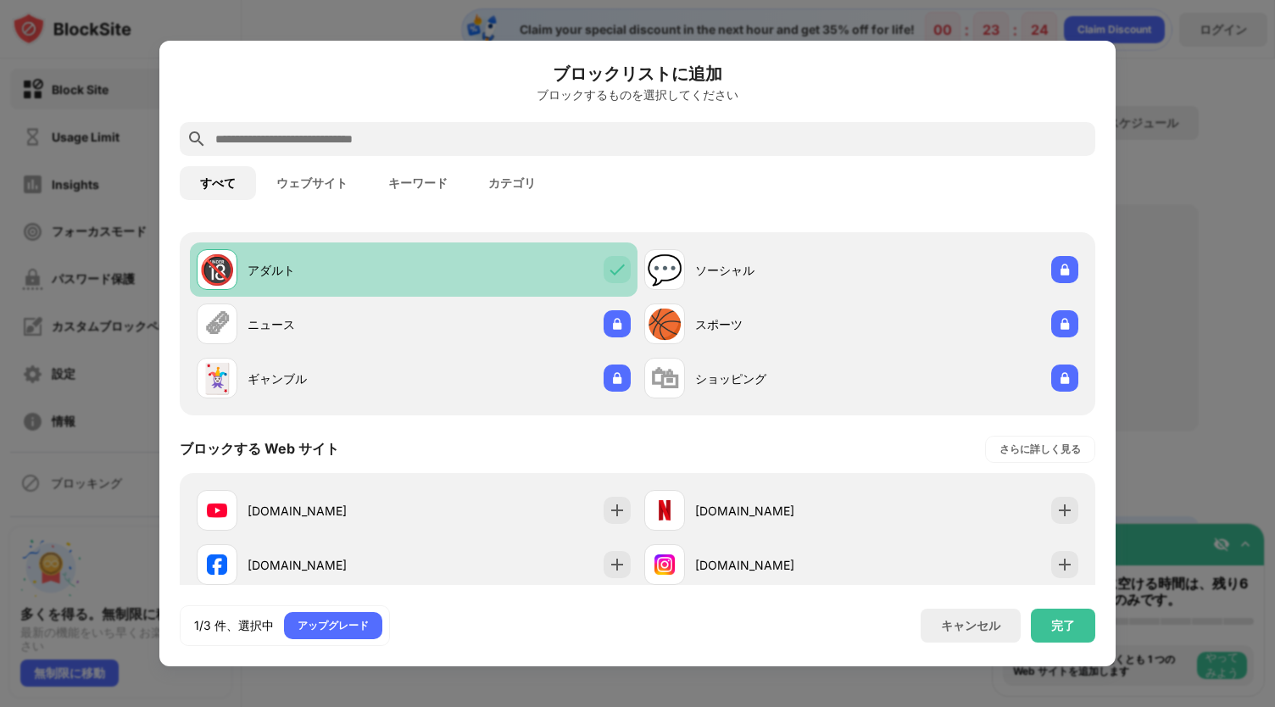
scroll to position [35, 0]
click at [617, 275] on img at bounding box center [617, 270] width 17 height 17
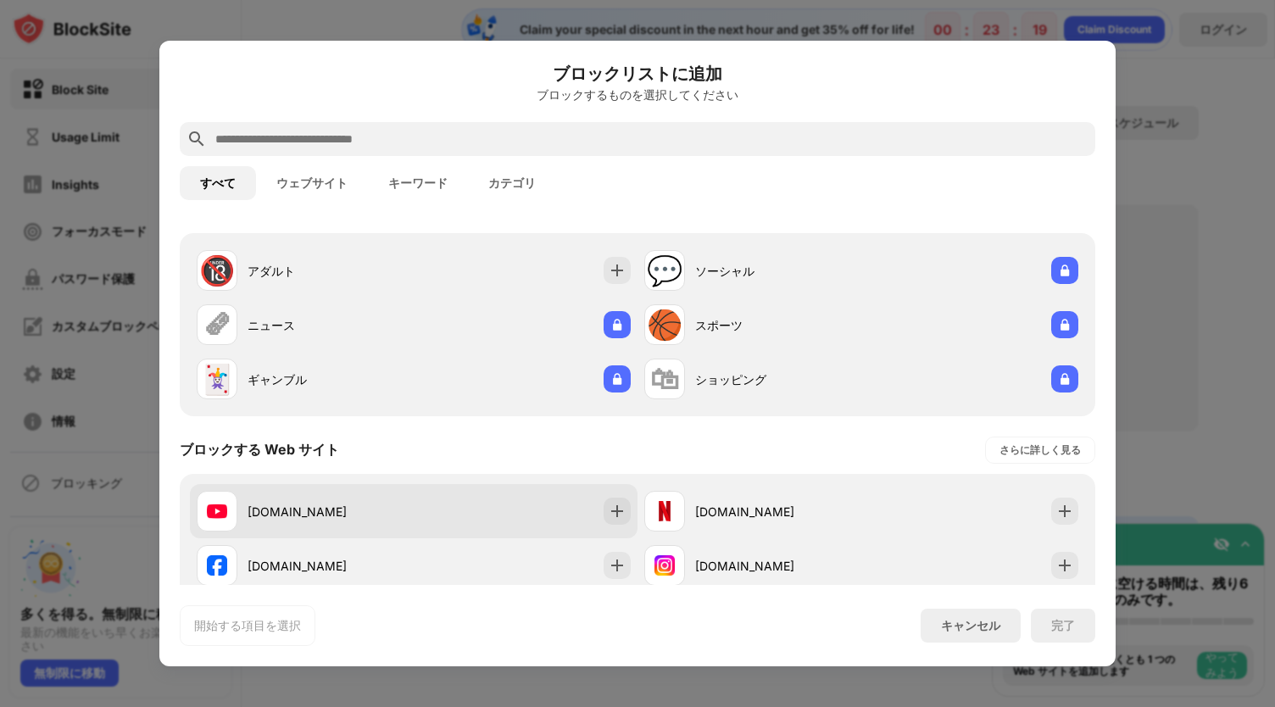
drag, startPoint x: 970, startPoint y: 620, endPoint x: 600, endPoint y: 507, distance: 386.4
click at [604, 507] on div at bounding box center [617, 511] width 27 height 27
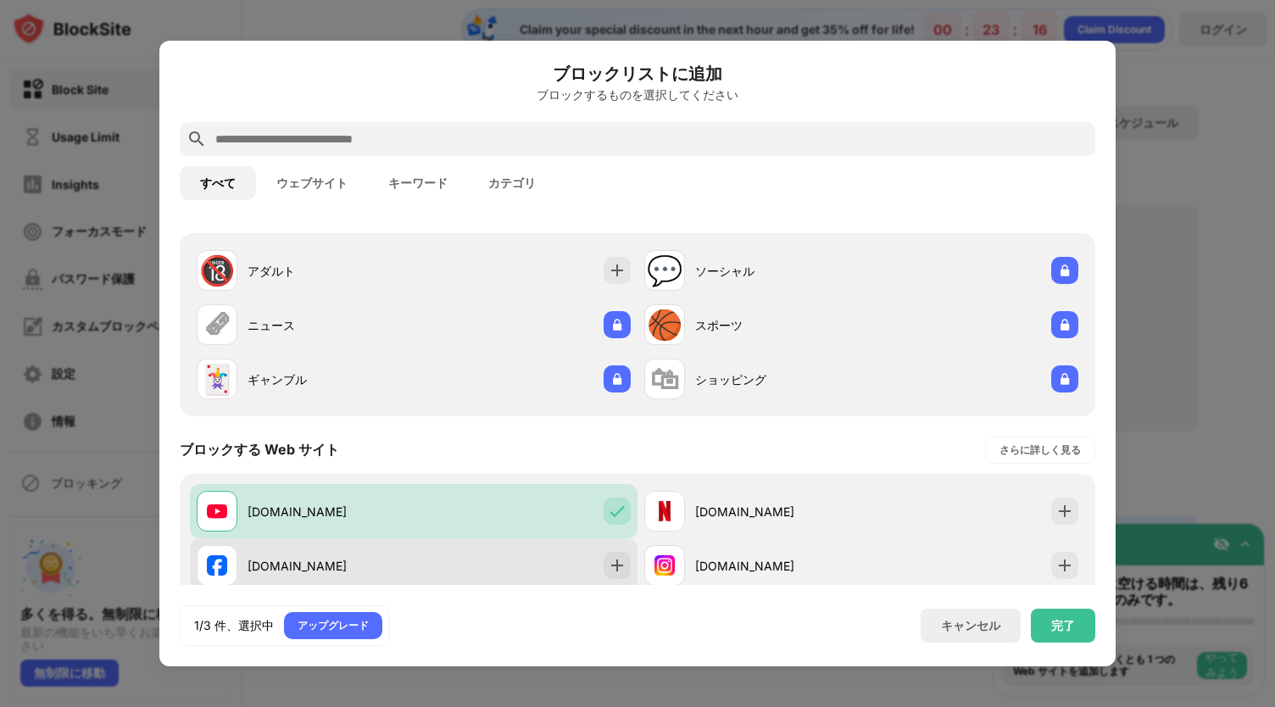
drag, startPoint x: 632, startPoint y: 556, endPoint x: 621, endPoint y: 557, distance: 10.2
click at [621, 557] on div "youtube.com netflix.com facebook.com instagram.com x.com reddit.com tiktok.com …" at bounding box center [637, 619] width 895 height 271
click at [621, 557] on div at bounding box center [617, 565] width 27 height 27
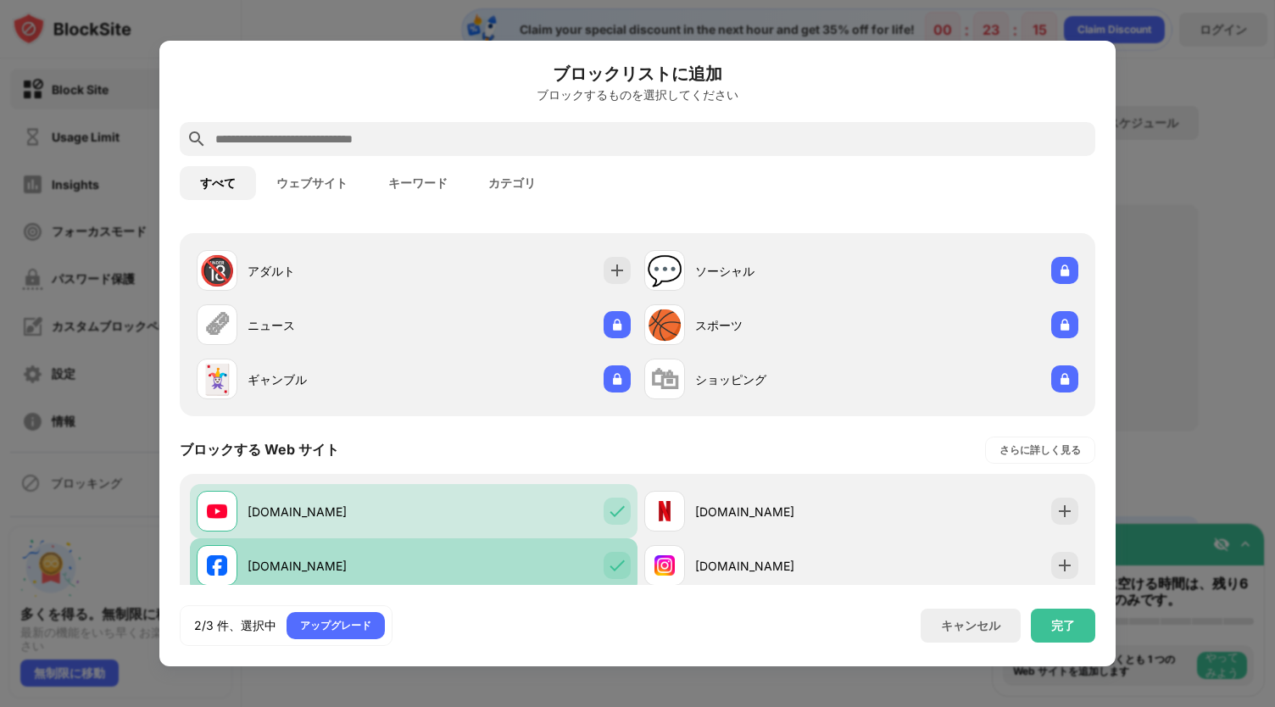
scroll to position [126, 0]
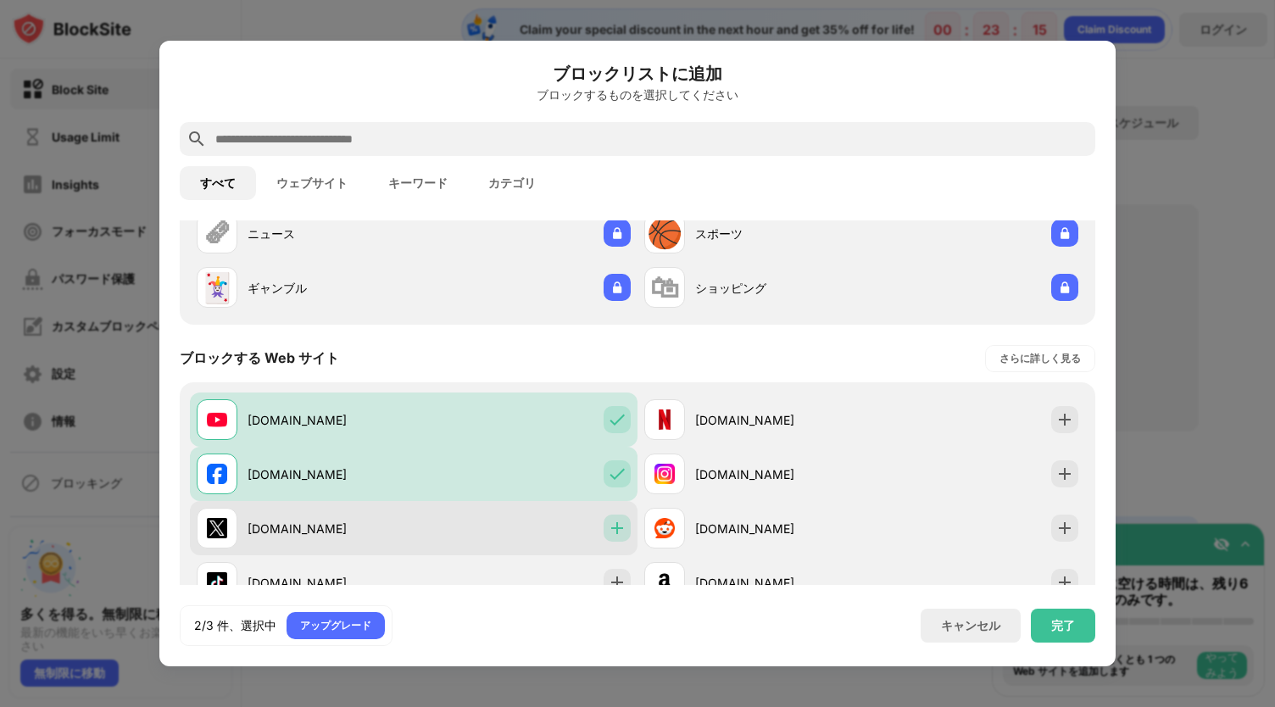
click at [615, 526] on img at bounding box center [617, 528] width 17 height 17
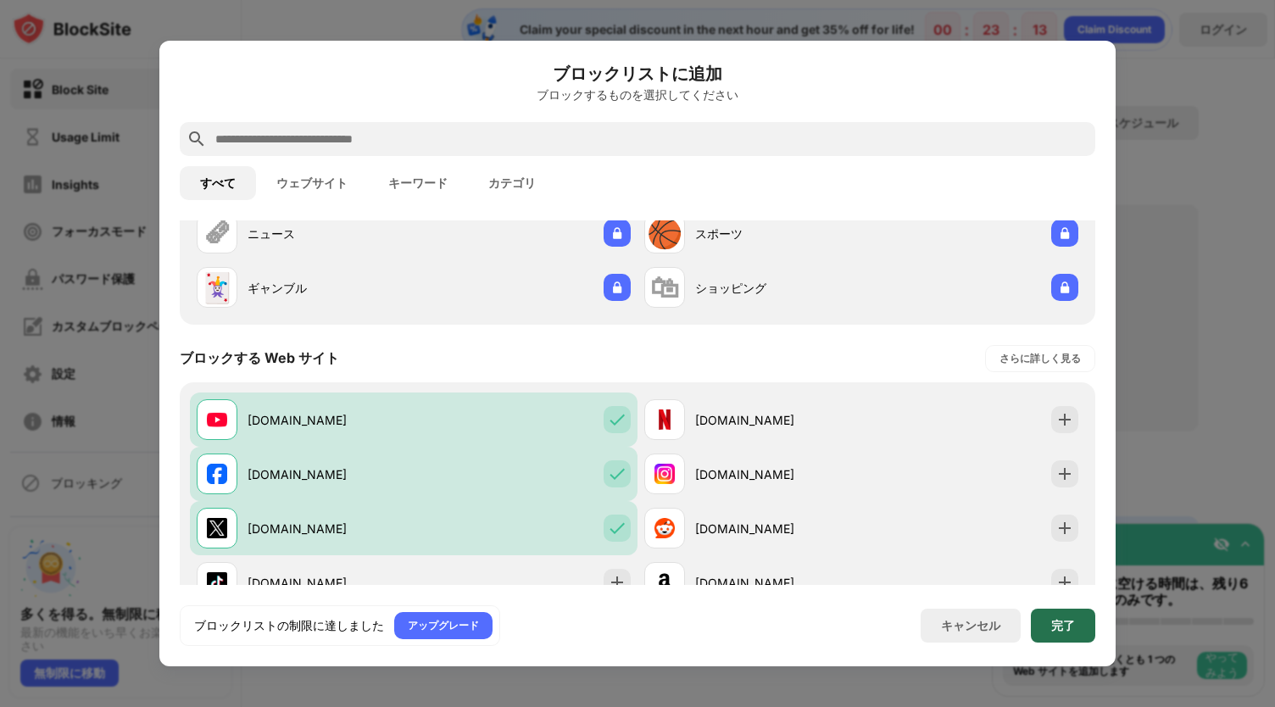
click at [1068, 620] on div "完了" at bounding box center [1063, 626] width 24 height 14
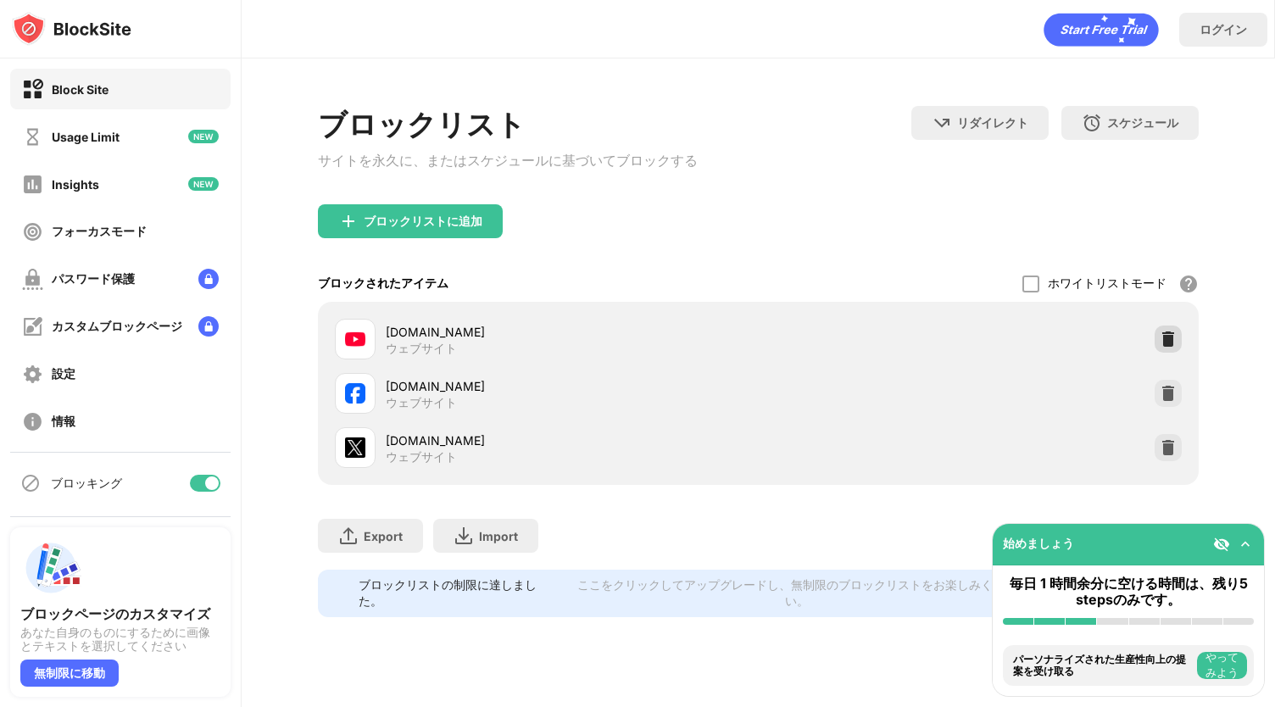
click at [1169, 342] on img at bounding box center [1168, 339] width 17 height 17
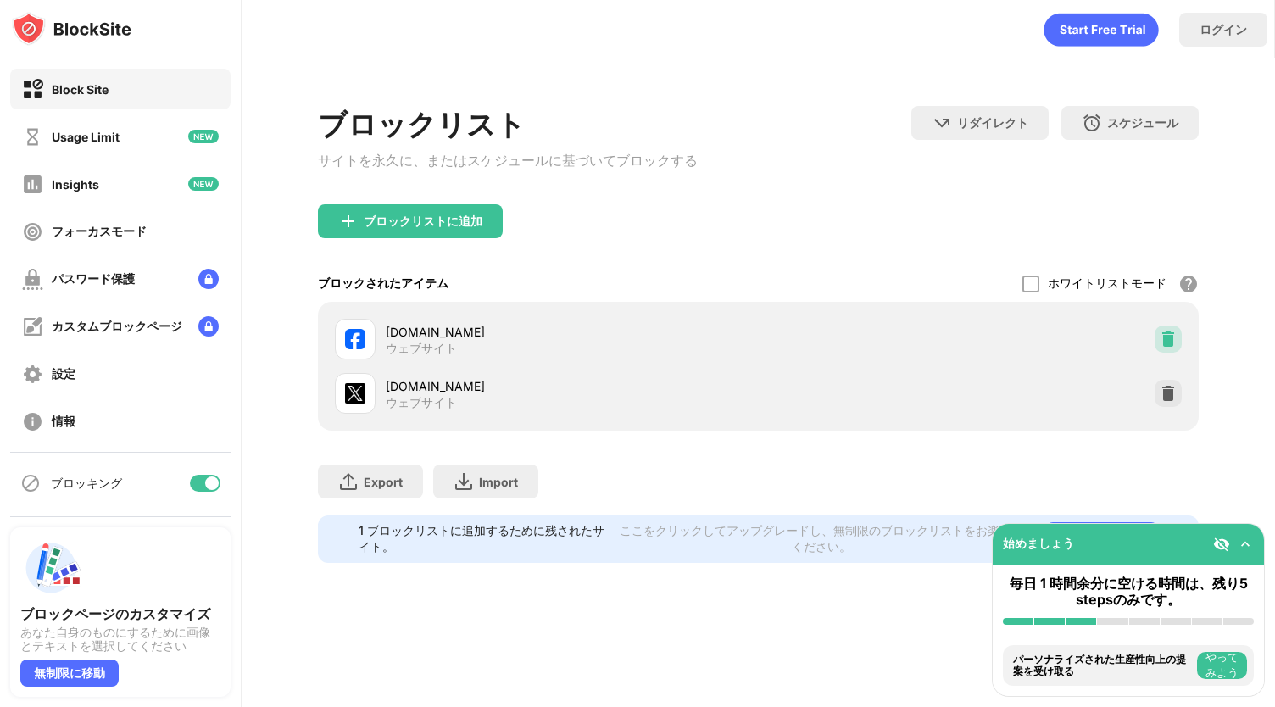
click at [1169, 342] on img at bounding box center [1168, 339] width 17 height 17
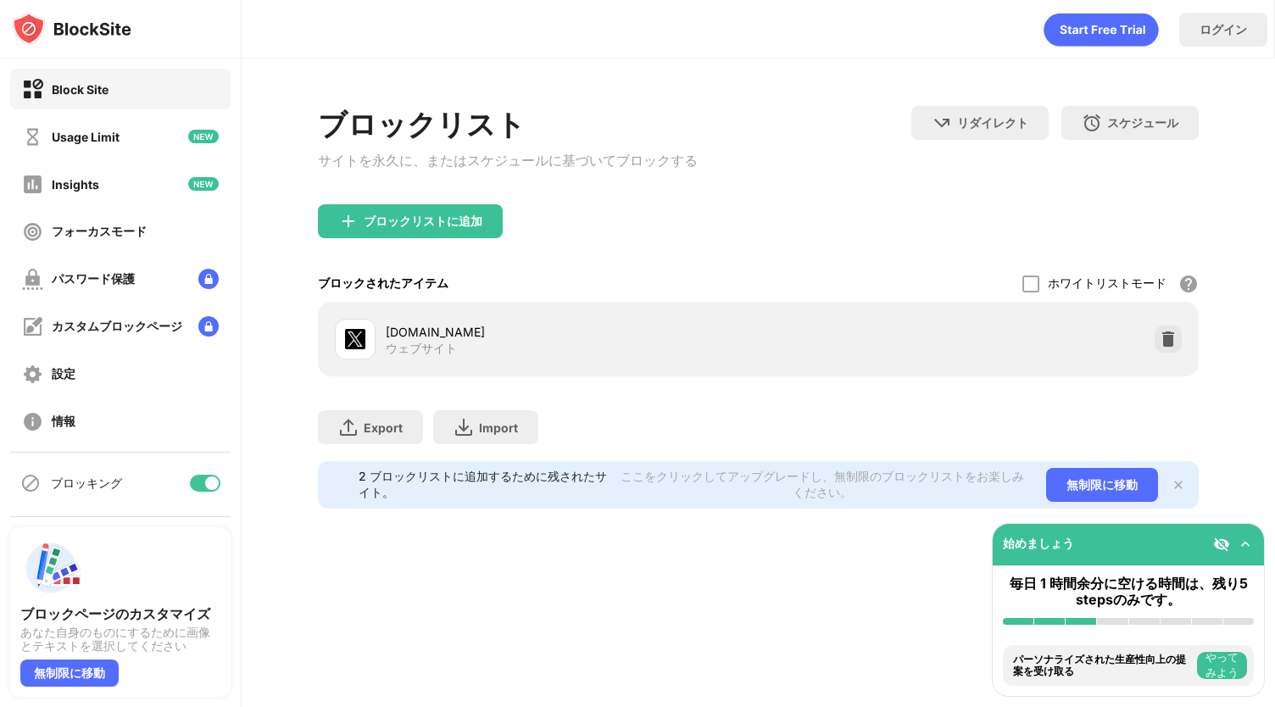
click at [1169, 342] on img at bounding box center [1168, 339] width 17 height 17
click at [1166, 344] on img at bounding box center [1168, 339] width 17 height 17
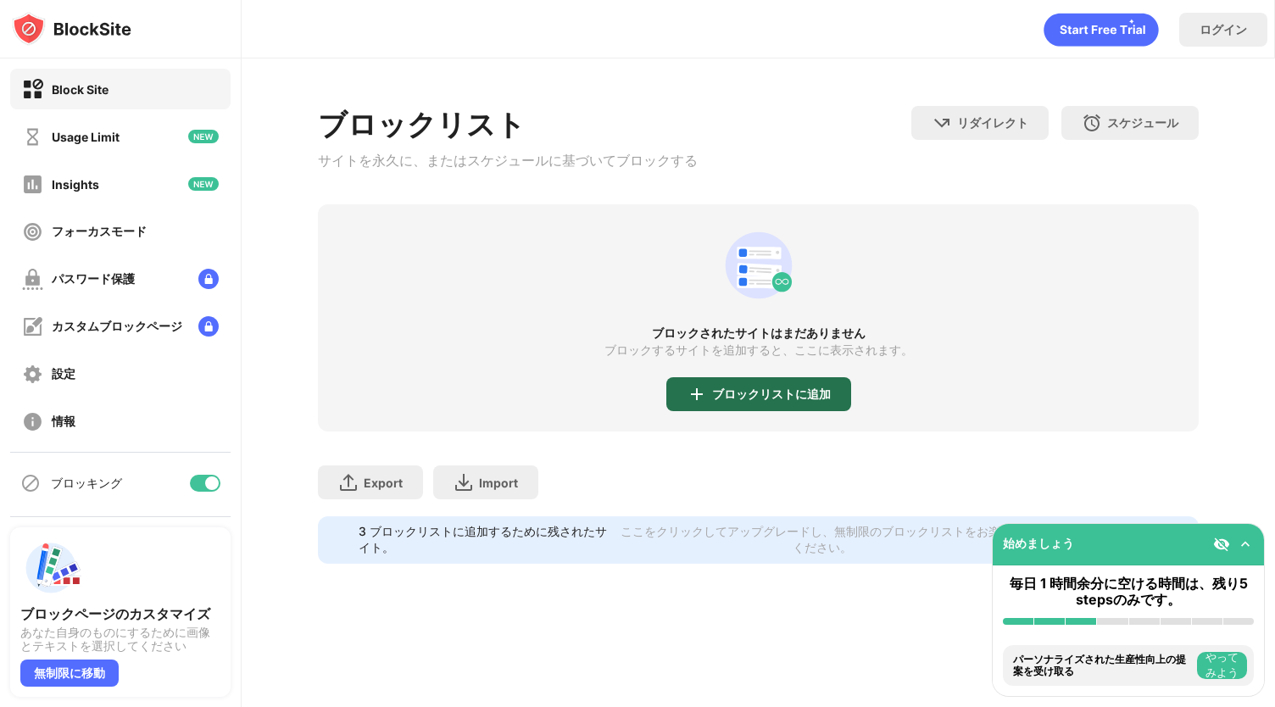
click at [748, 391] on div "ブロックリストに追加" at bounding box center [771, 394] width 119 height 14
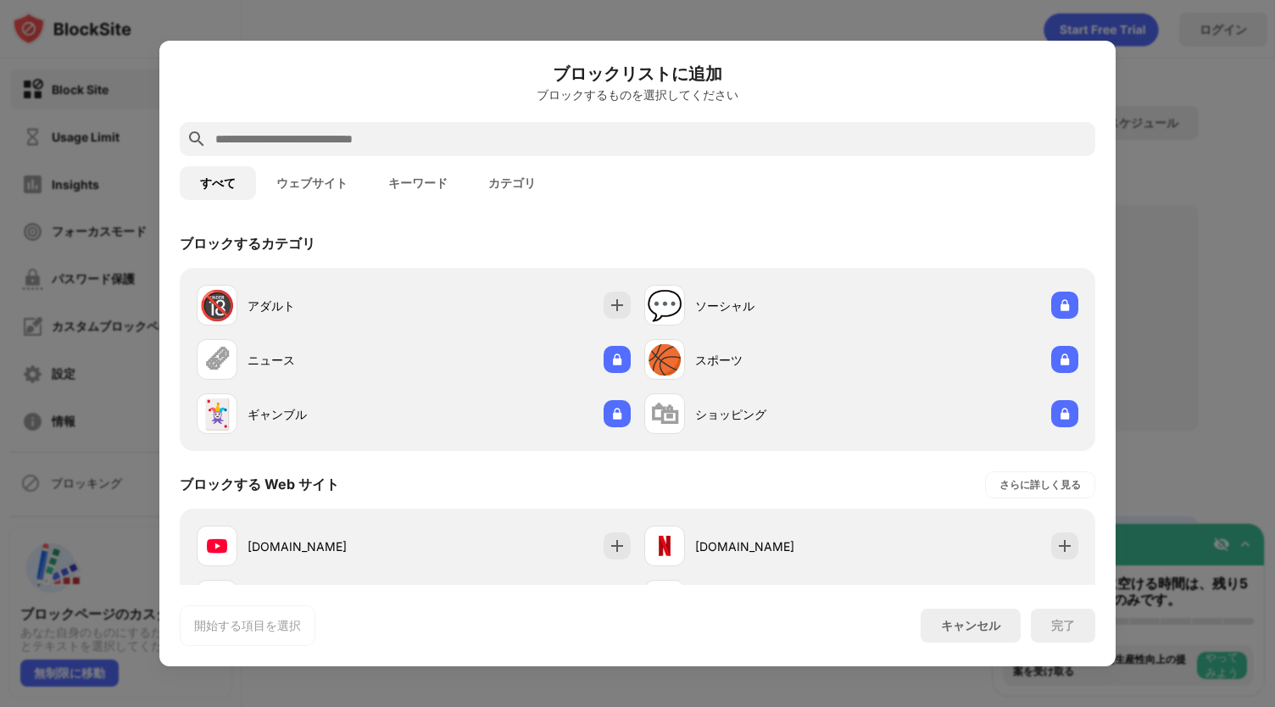
click at [337, 191] on button "ウェブサイト" at bounding box center [312, 183] width 112 height 34
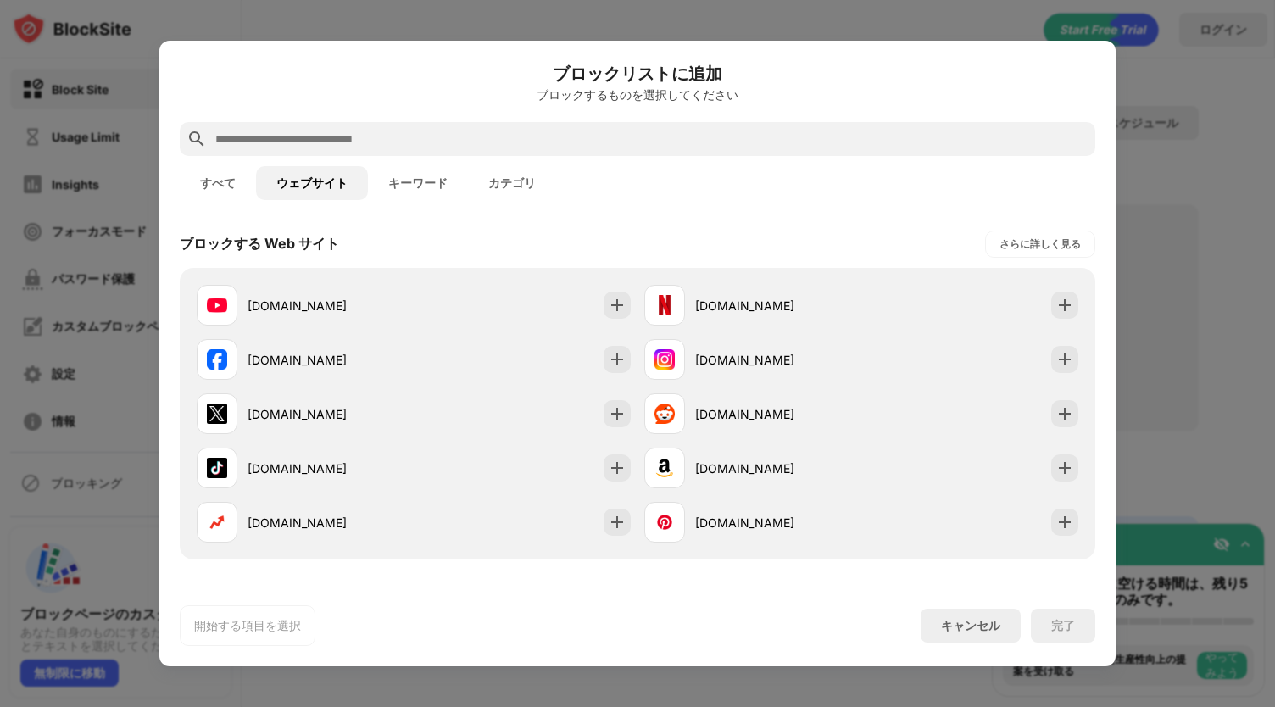
click at [434, 181] on button "キーワード" at bounding box center [418, 183] width 100 height 34
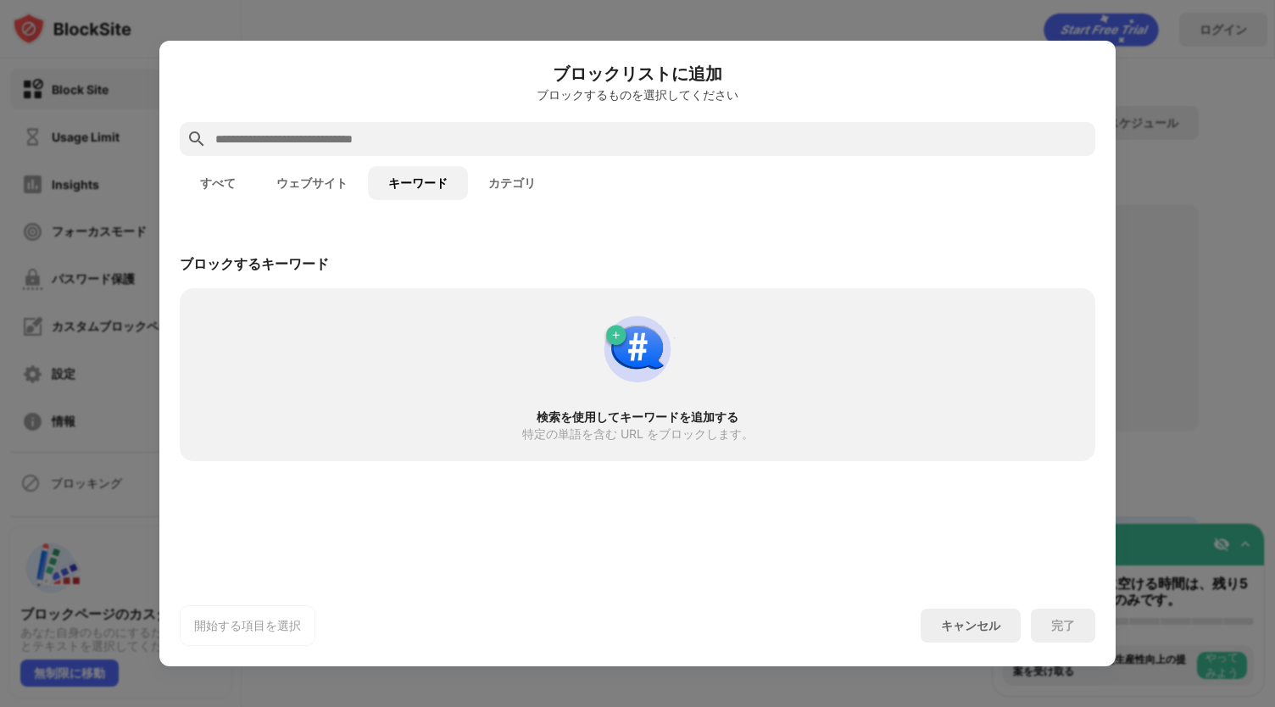
click at [498, 177] on button "カテゴリ" at bounding box center [512, 183] width 88 height 34
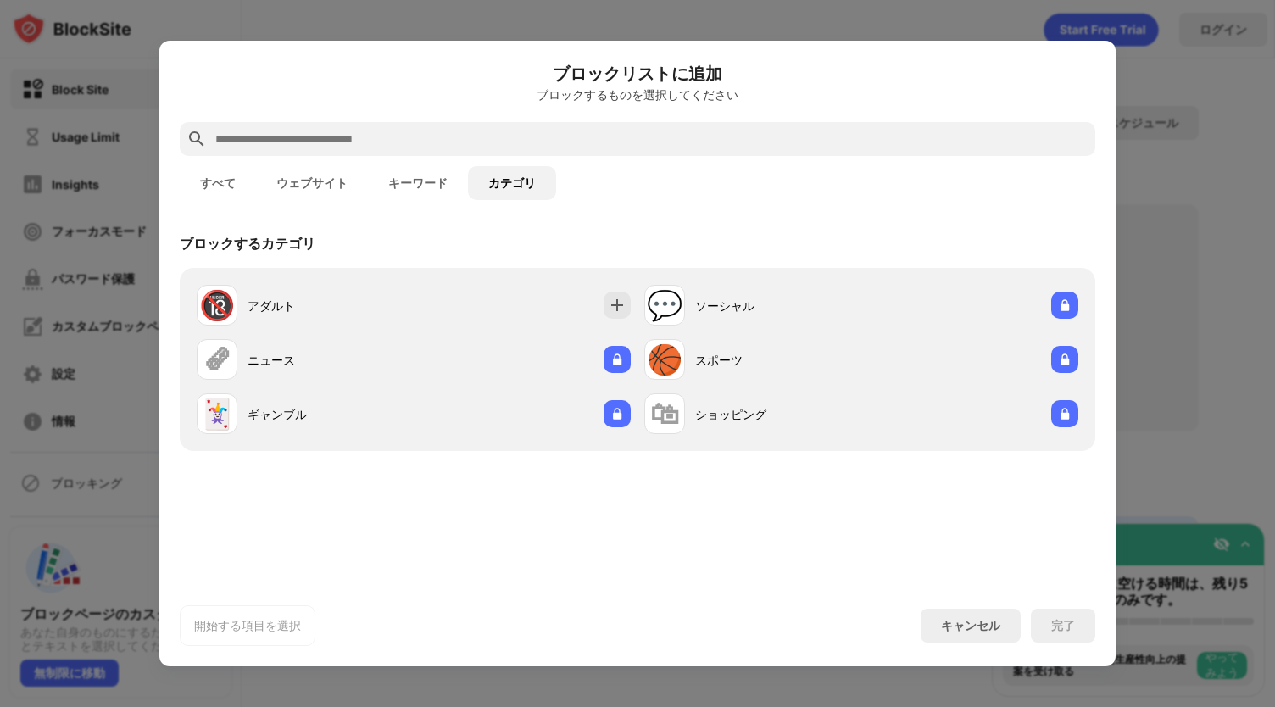
click at [444, 175] on button "キーワード" at bounding box center [418, 183] width 100 height 34
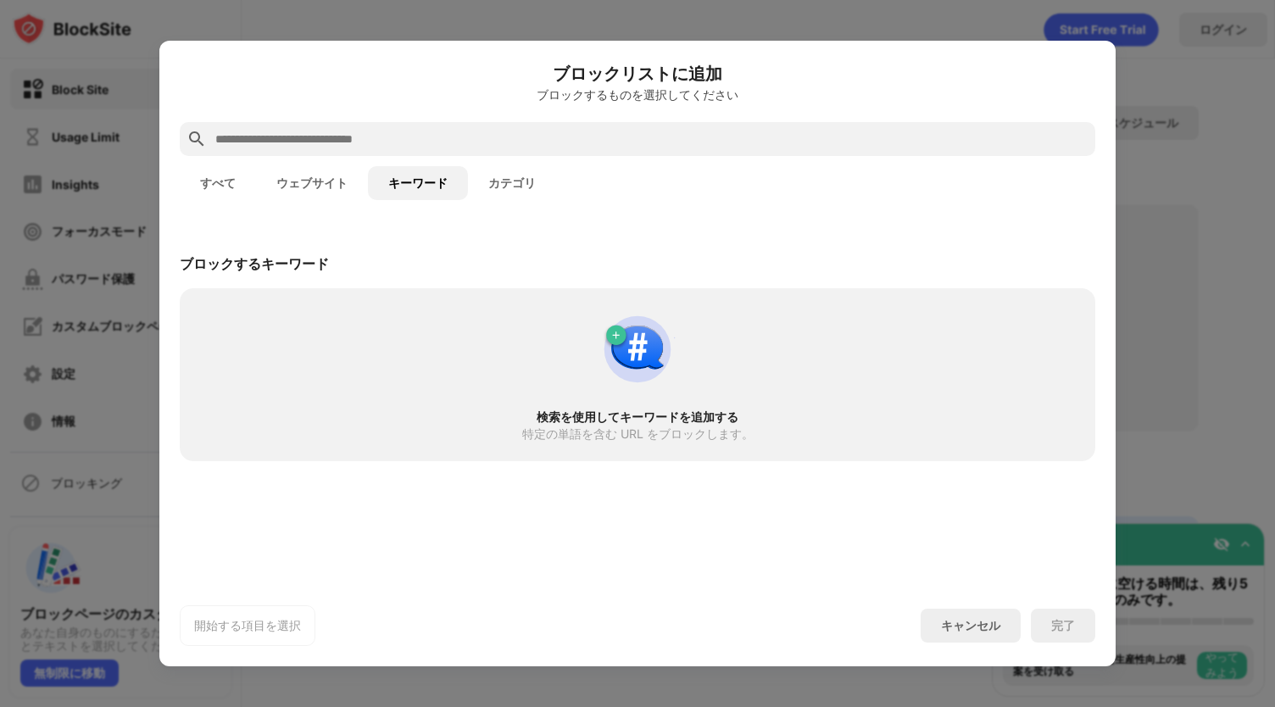
click at [331, 189] on button "ウェブサイト" at bounding box center [312, 183] width 112 height 34
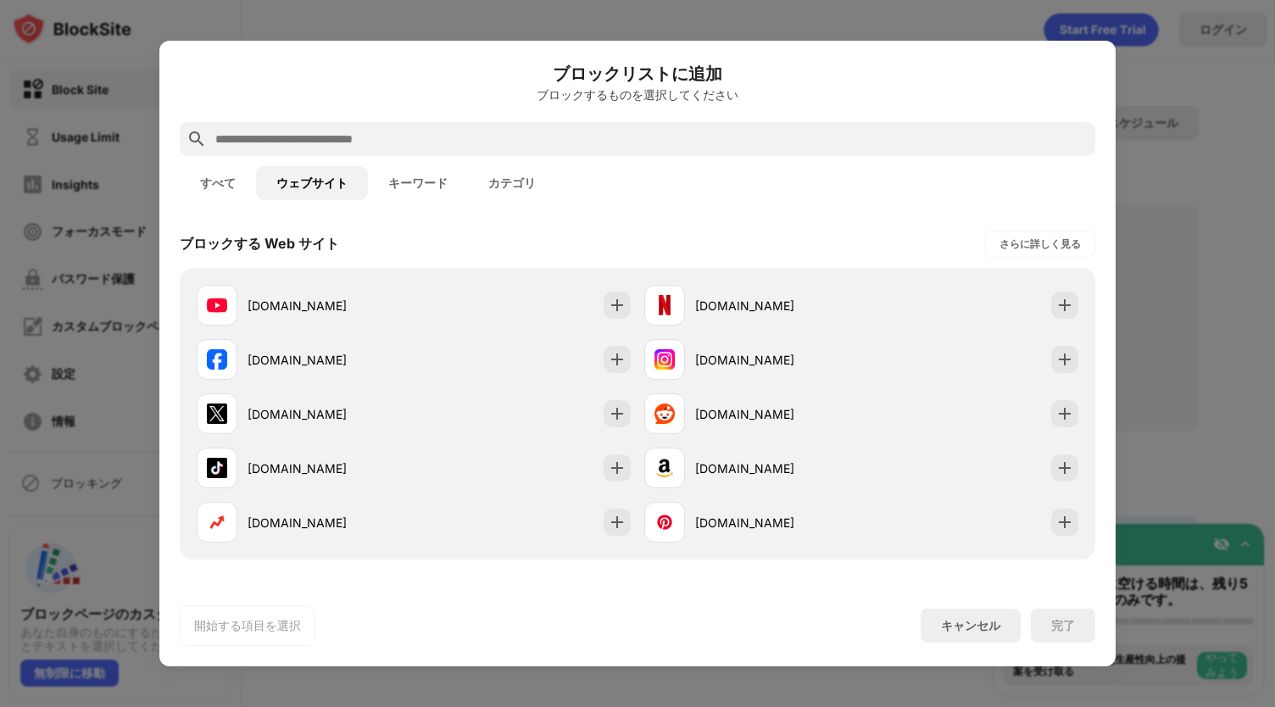
click at [440, 187] on button "キーワード" at bounding box center [418, 183] width 100 height 34
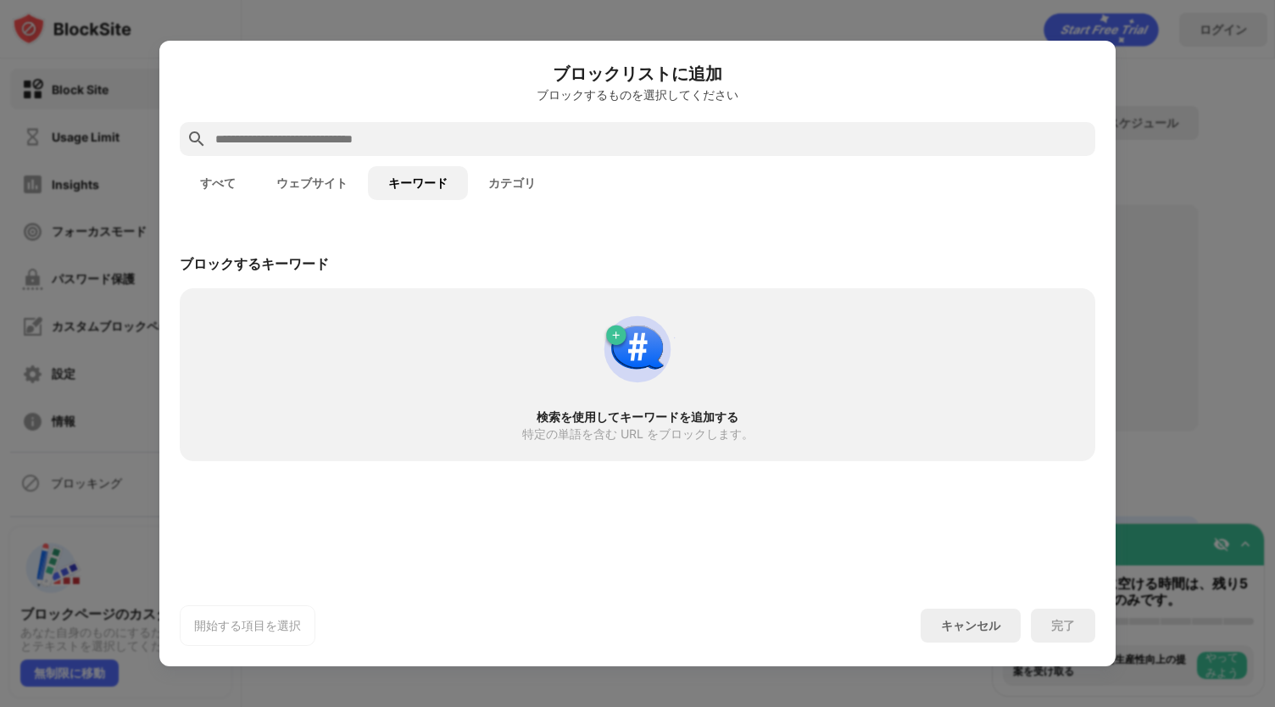
click at [337, 190] on button "ウェブサイト" at bounding box center [312, 183] width 112 height 34
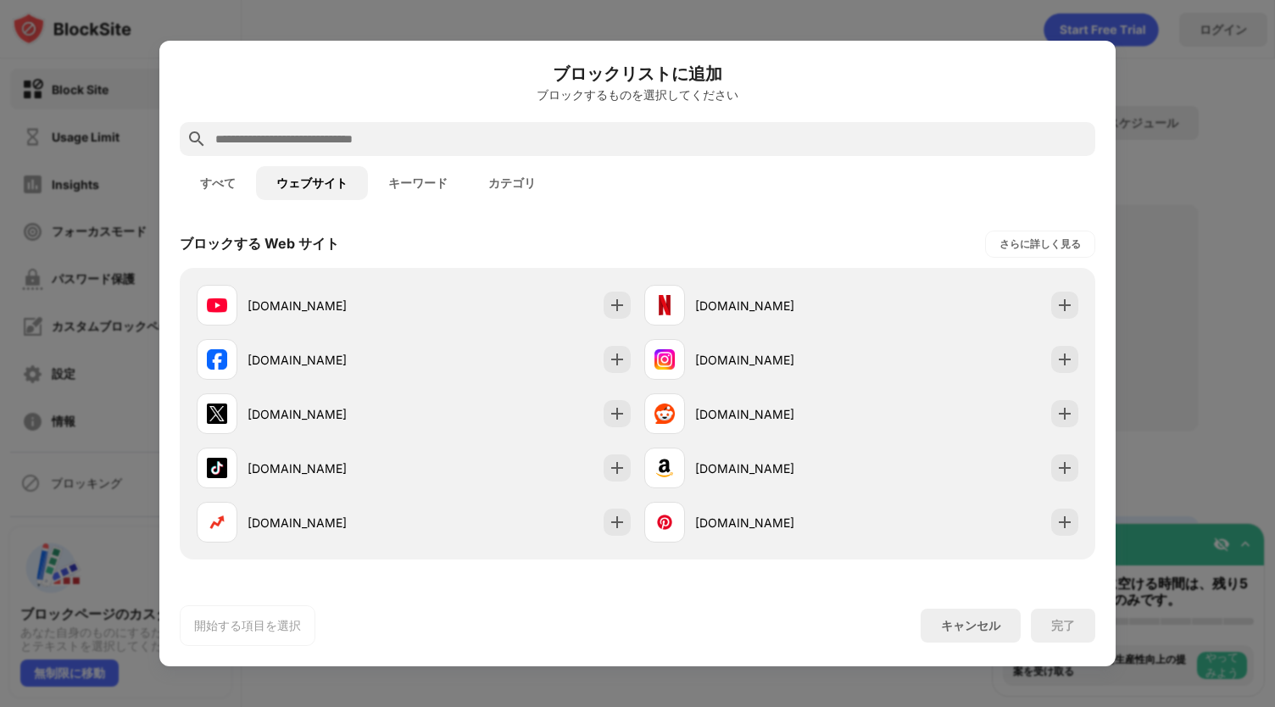
click at [499, 143] on input "text" at bounding box center [651, 139] width 875 height 20
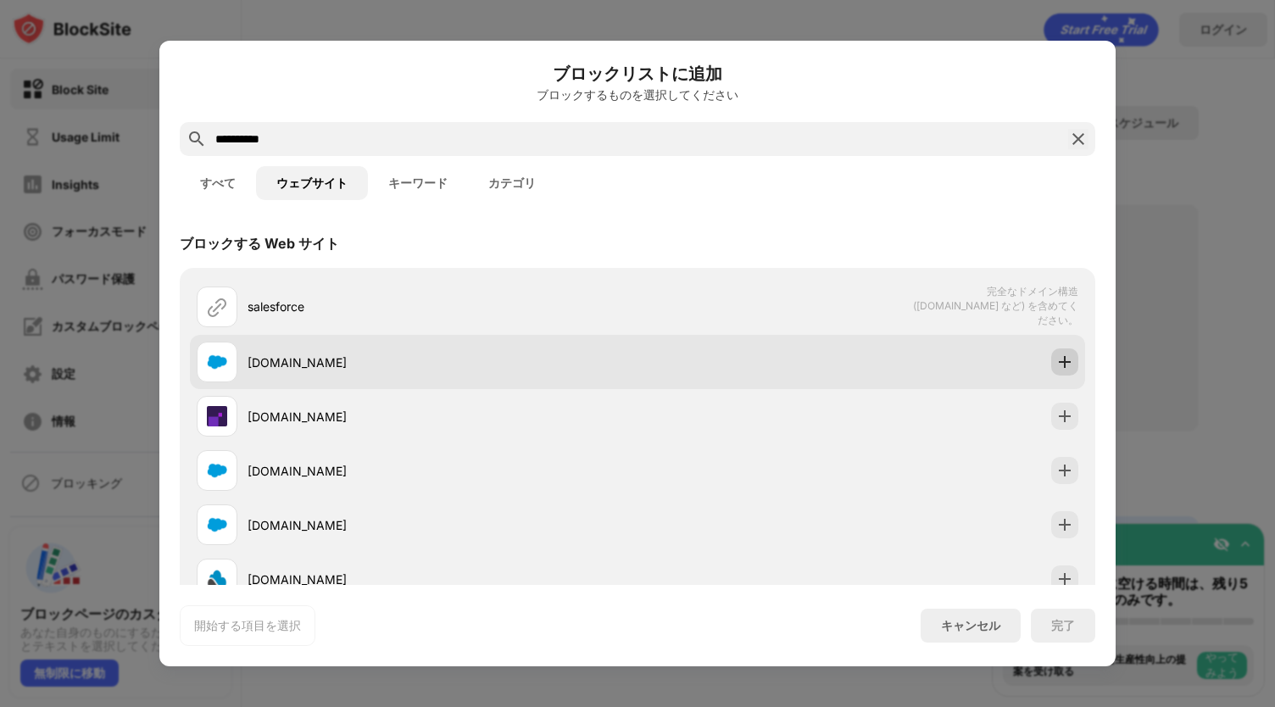
type input "**********"
click at [1063, 362] on div at bounding box center [1064, 361] width 27 height 27
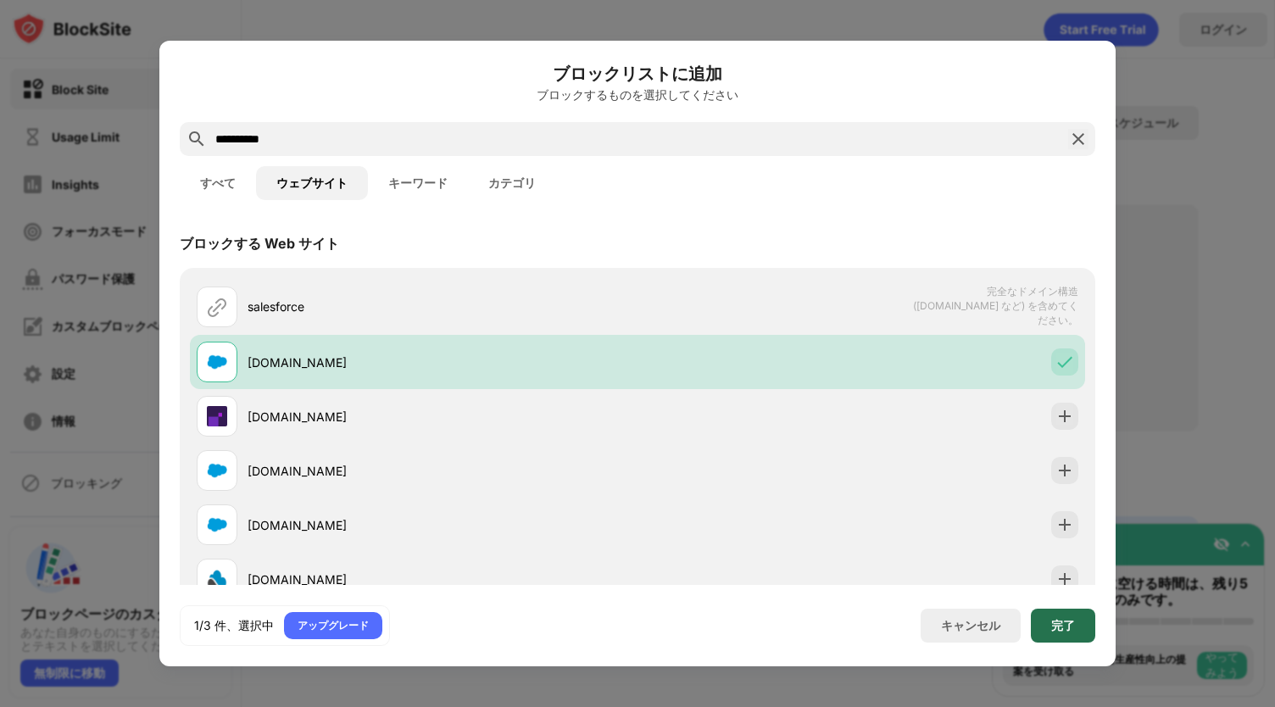
click at [1046, 623] on div "完了" at bounding box center [1063, 626] width 64 height 34
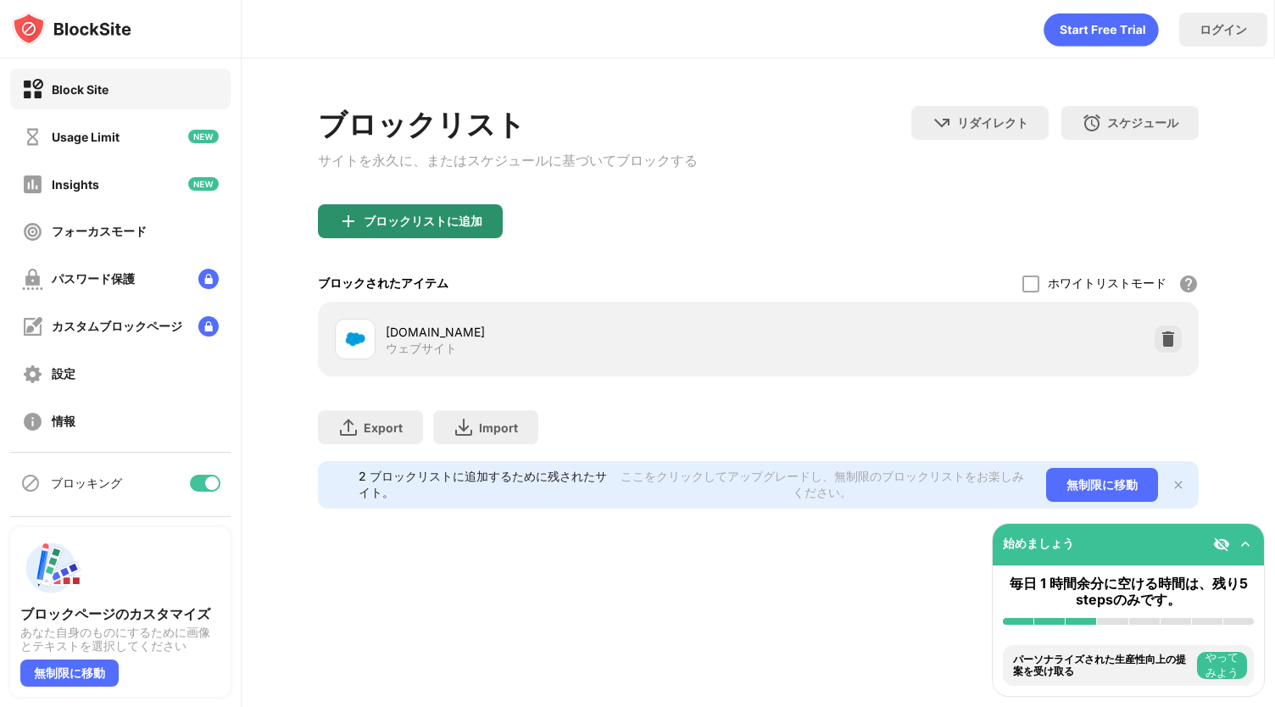
click at [448, 220] on div "ブロックリストに追加" at bounding box center [423, 221] width 119 height 14
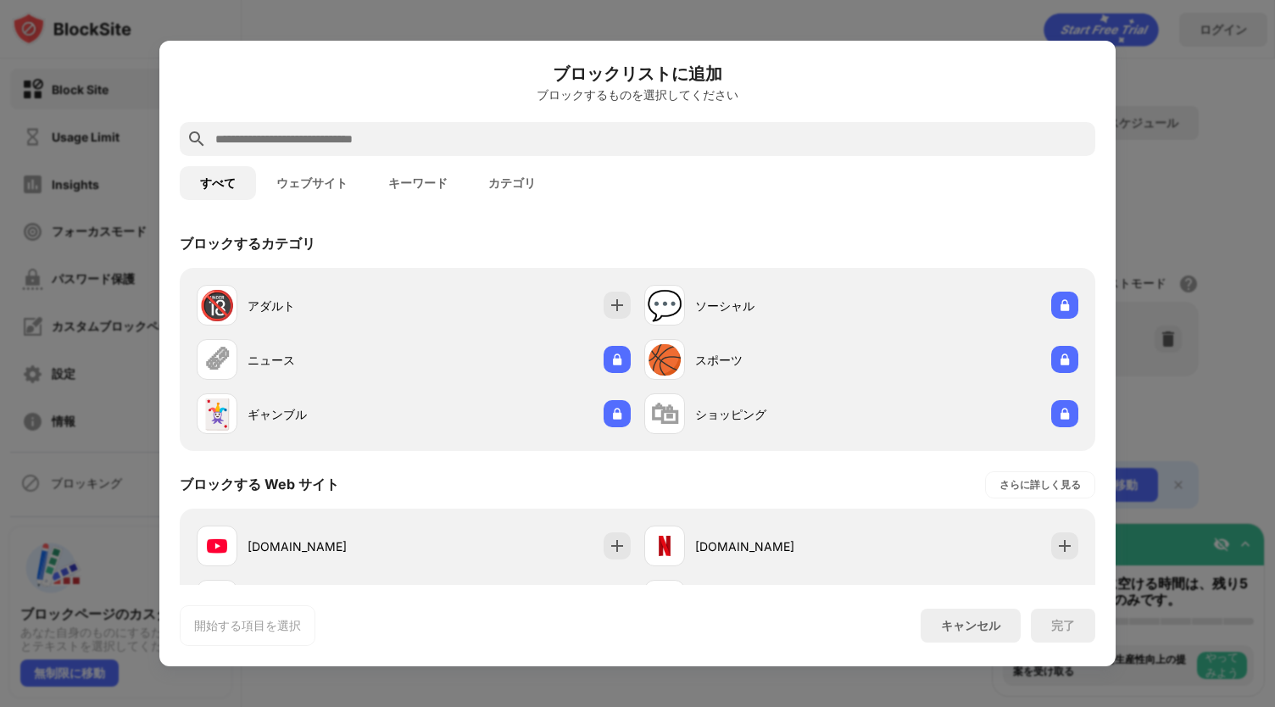
click at [415, 187] on button "キーワード" at bounding box center [418, 183] width 100 height 34
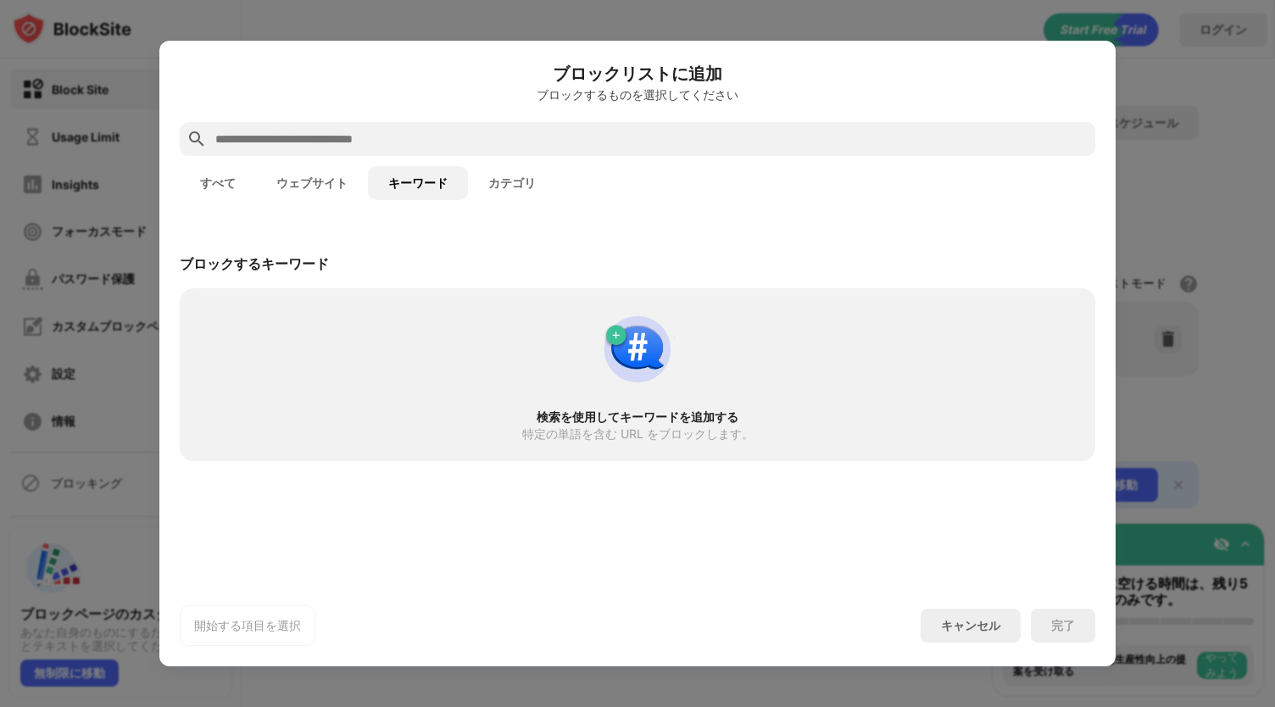
click at [364, 142] on input "text" at bounding box center [651, 139] width 875 height 20
click at [405, 20] on div at bounding box center [637, 353] width 1275 height 707
